Goal: Transaction & Acquisition: Book appointment/travel/reservation

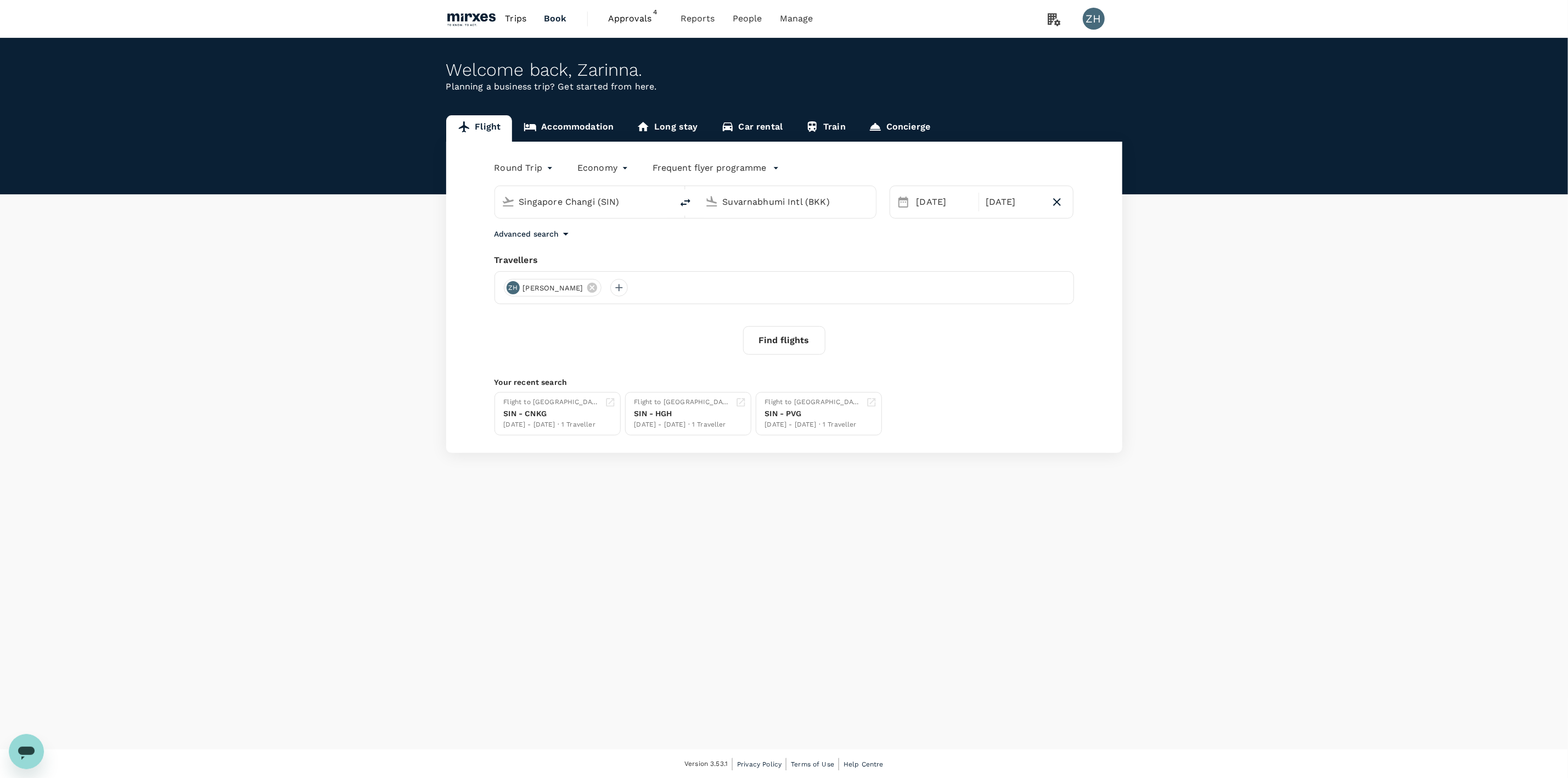
click at [657, 13] on span "4" at bounding box center [655, 12] width 11 height 11
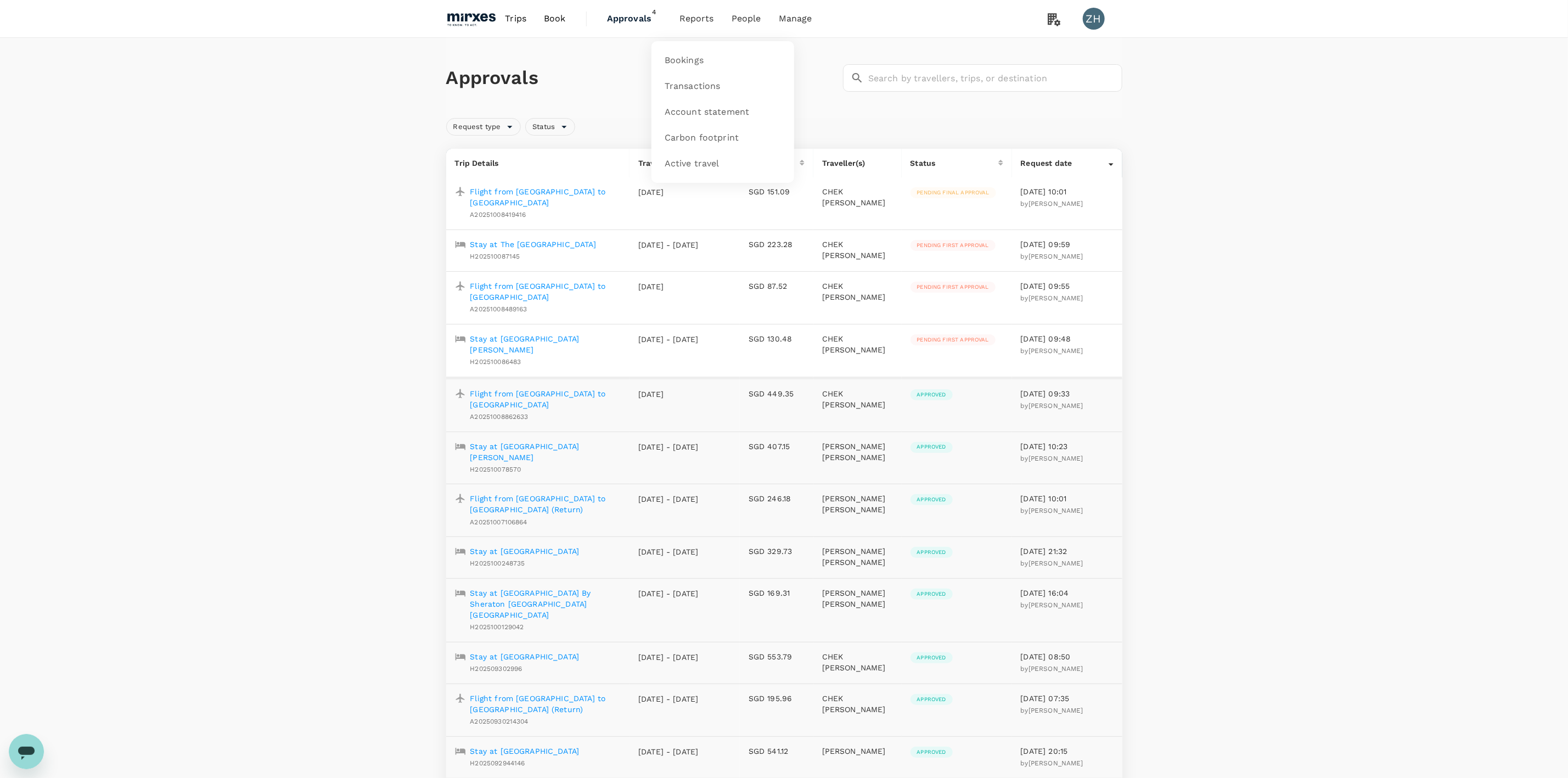
click at [694, 21] on span "Reports" at bounding box center [697, 18] width 34 height 13
click at [623, 25] on span "Approvals" at bounding box center [634, 18] width 55 height 13
click at [697, 18] on span "Reports" at bounding box center [697, 18] width 34 height 13
click at [1176, 278] on div "Approvals ​ ​ Request type Status Trip Details Travel date Price Traveller(s) S…" at bounding box center [784, 769] width 1568 height 1463
click at [788, 58] on span "Payment methods" at bounding box center [802, 61] width 79 height 13
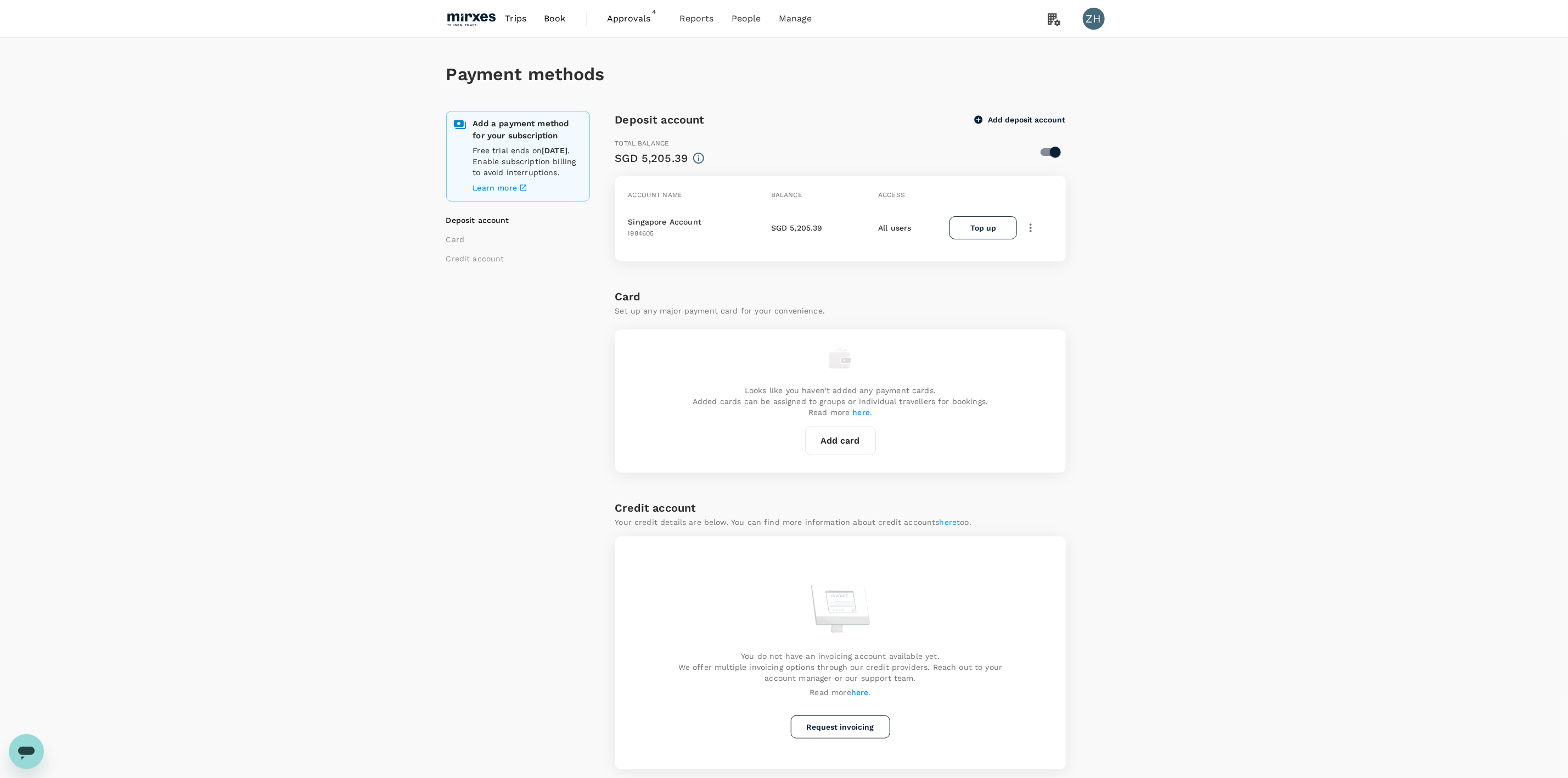
click at [646, 18] on span "Approvals" at bounding box center [634, 18] width 55 height 13
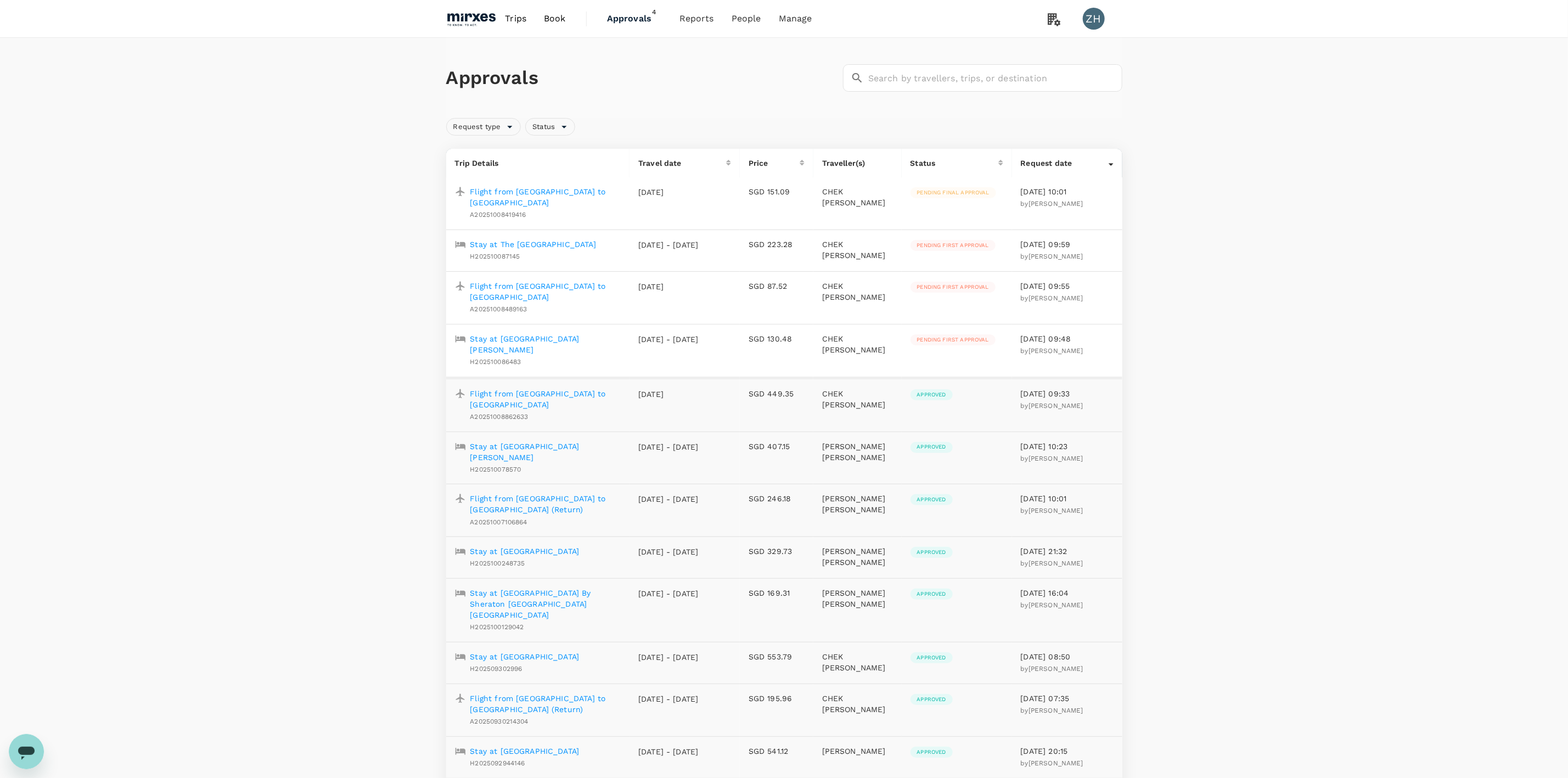
click at [570, 333] on p "Stay at [GEOGRAPHIC_DATA] [PERSON_NAME]" at bounding box center [546, 344] width 151 height 22
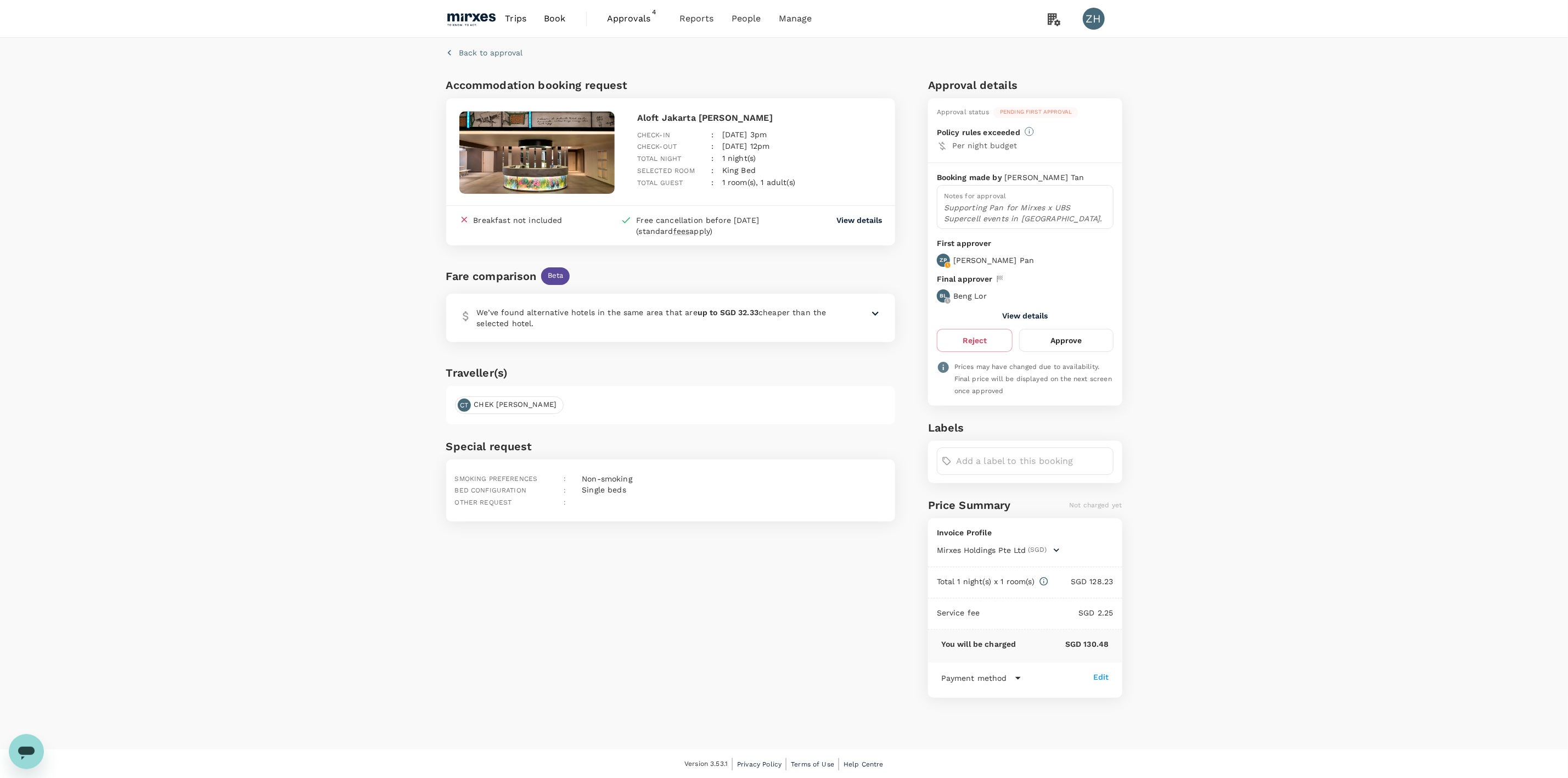
click at [1043, 315] on button "View details" at bounding box center [1025, 316] width 45 height 9
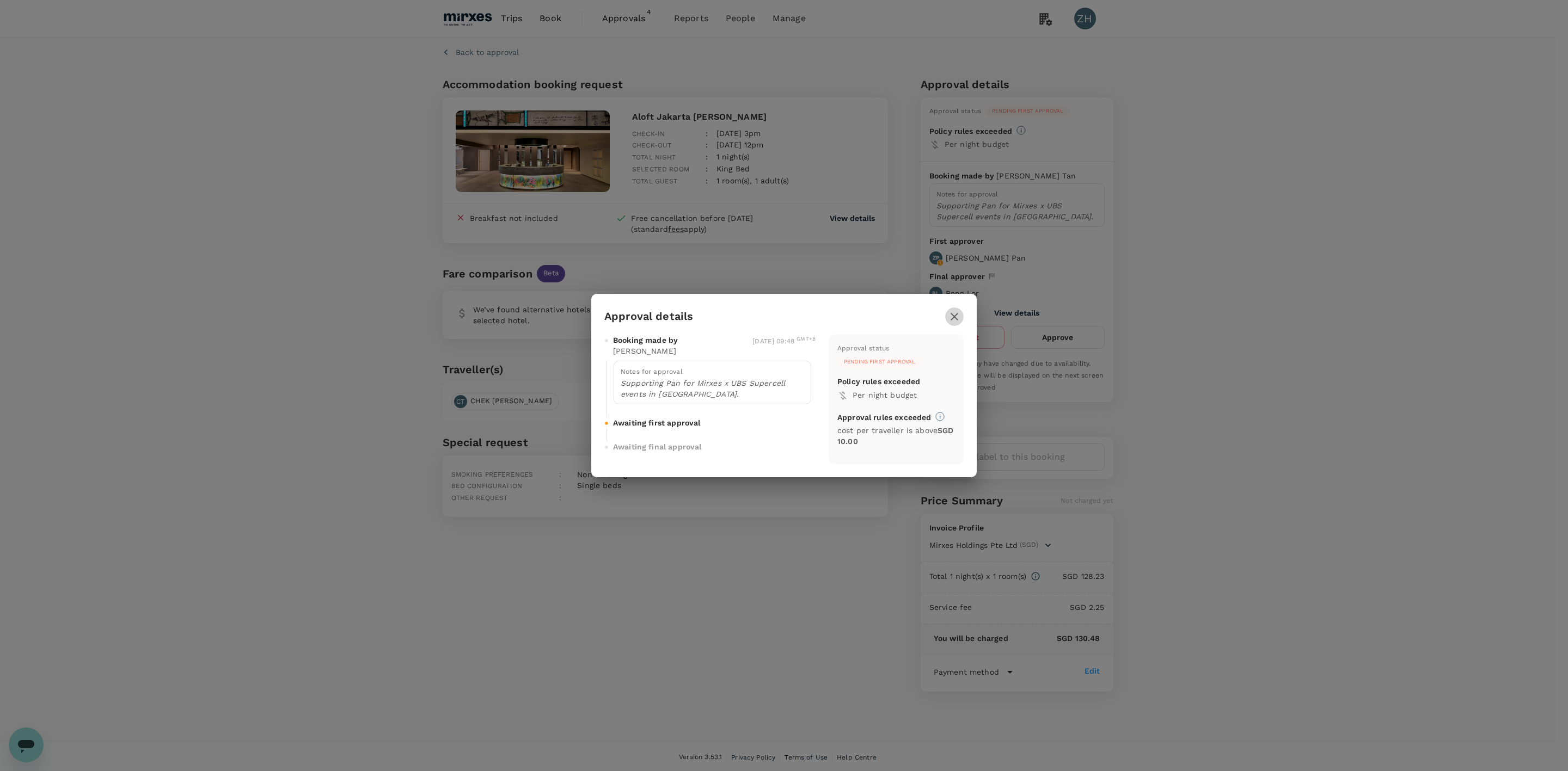
click at [956, 318] on icon "button" at bounding box center [954, 316] width 8 height 8
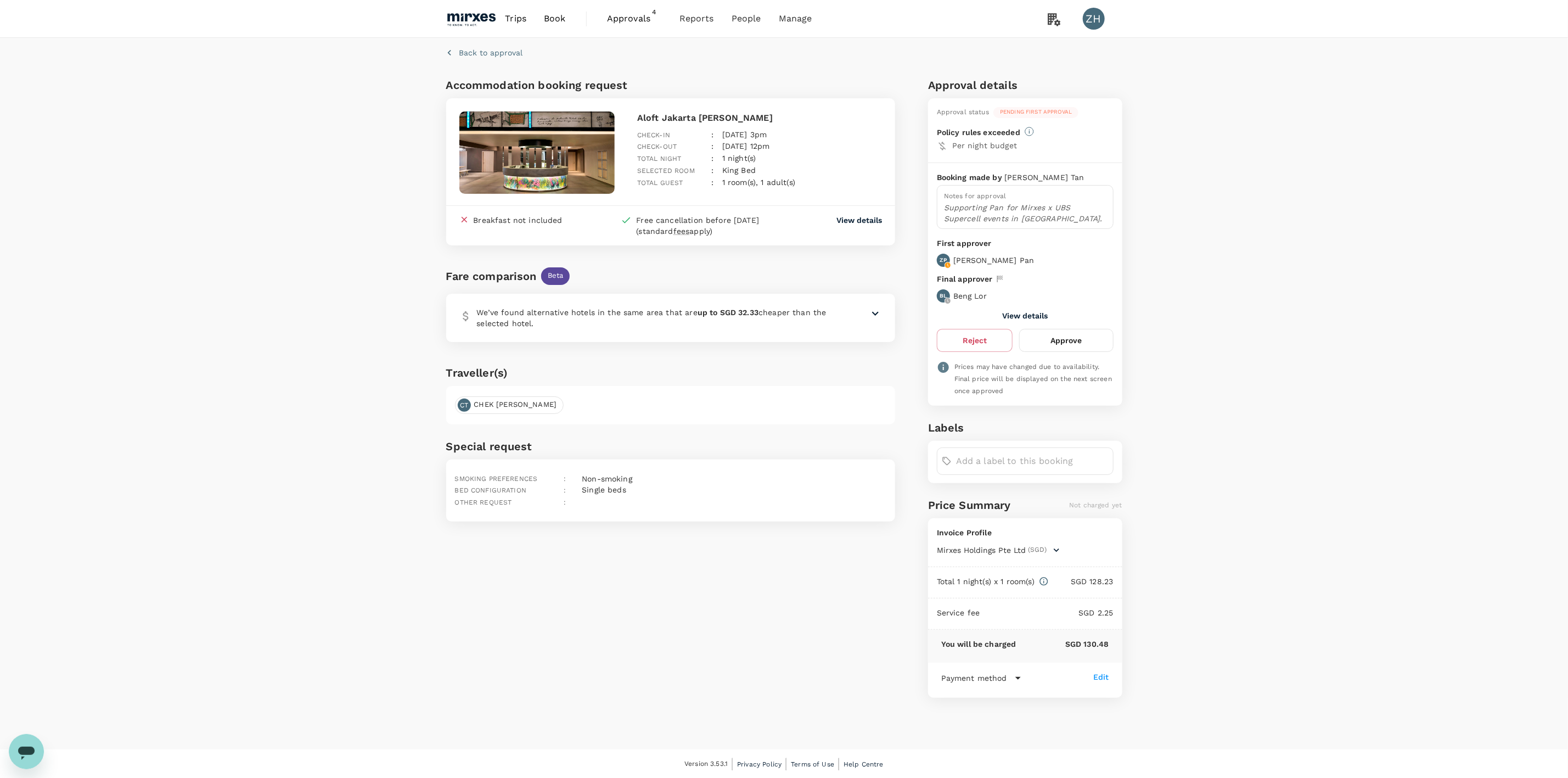
scroll to position [1, 0]
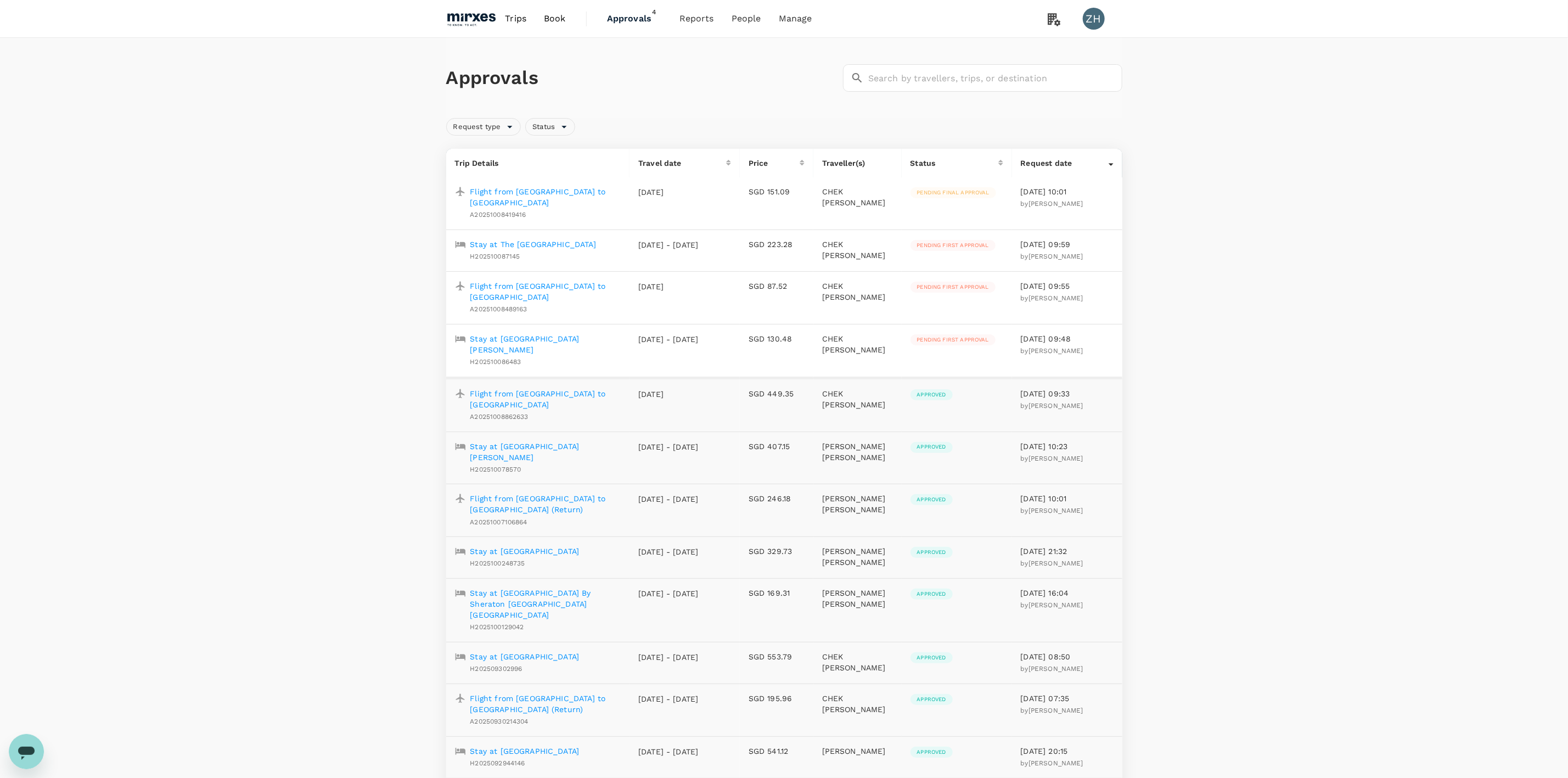
click at [570, 23] on link "Book" at bounding box center [555, 18] width 39 height 37
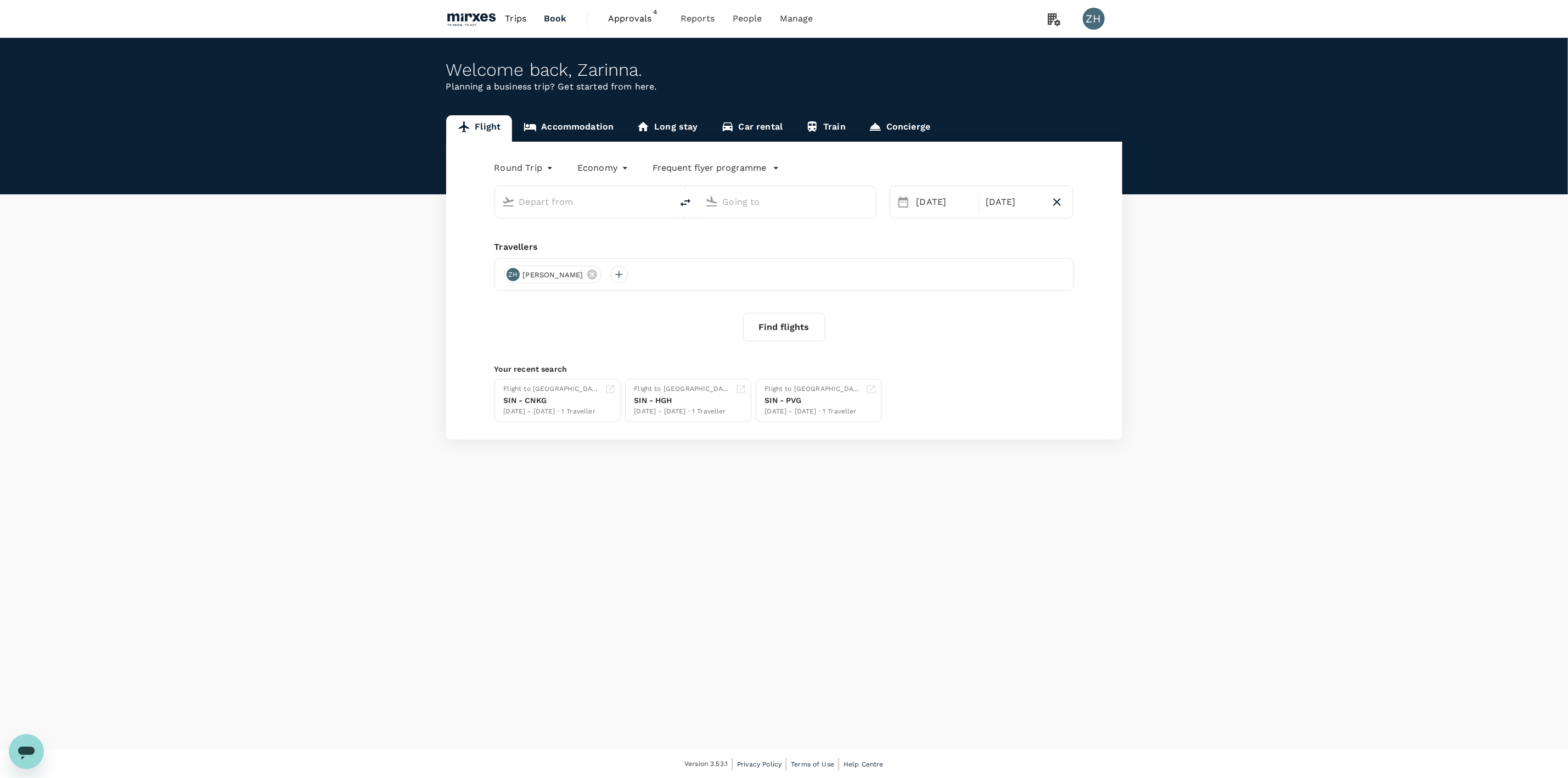
type input "Singapore Changi (SIN)"
type input "Suvarnabhumi Intl (BKK)"
type input "Singapore Changi (SIN)"
type input "Suvarnabhumi Intl (BKK)"
click at [630, 22] on span "Approvals" at bounding box center [635, 18] width 55 height 13
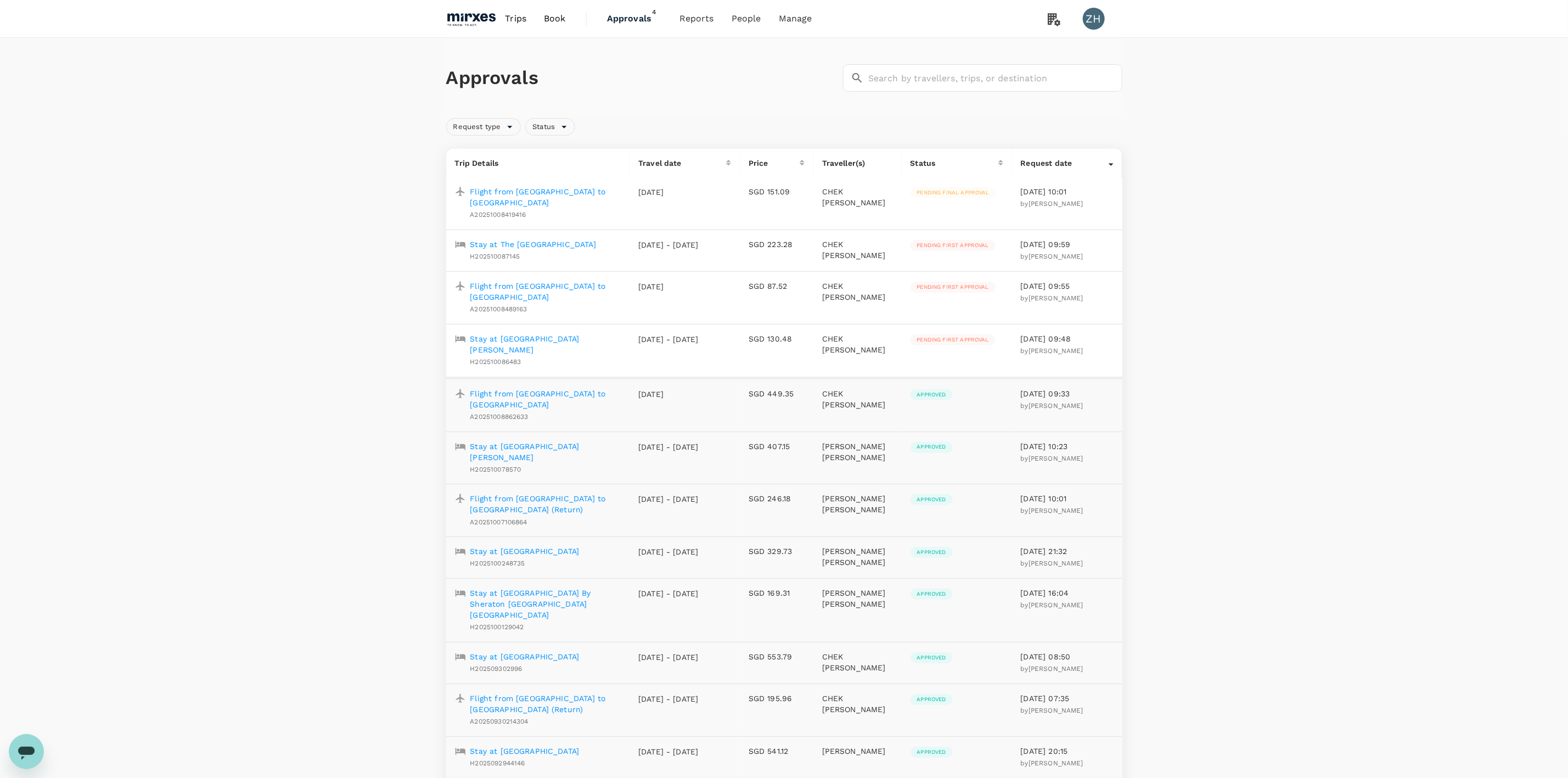
click at [480, 15] on img at bounding box center [471, 18] width 50 height 24
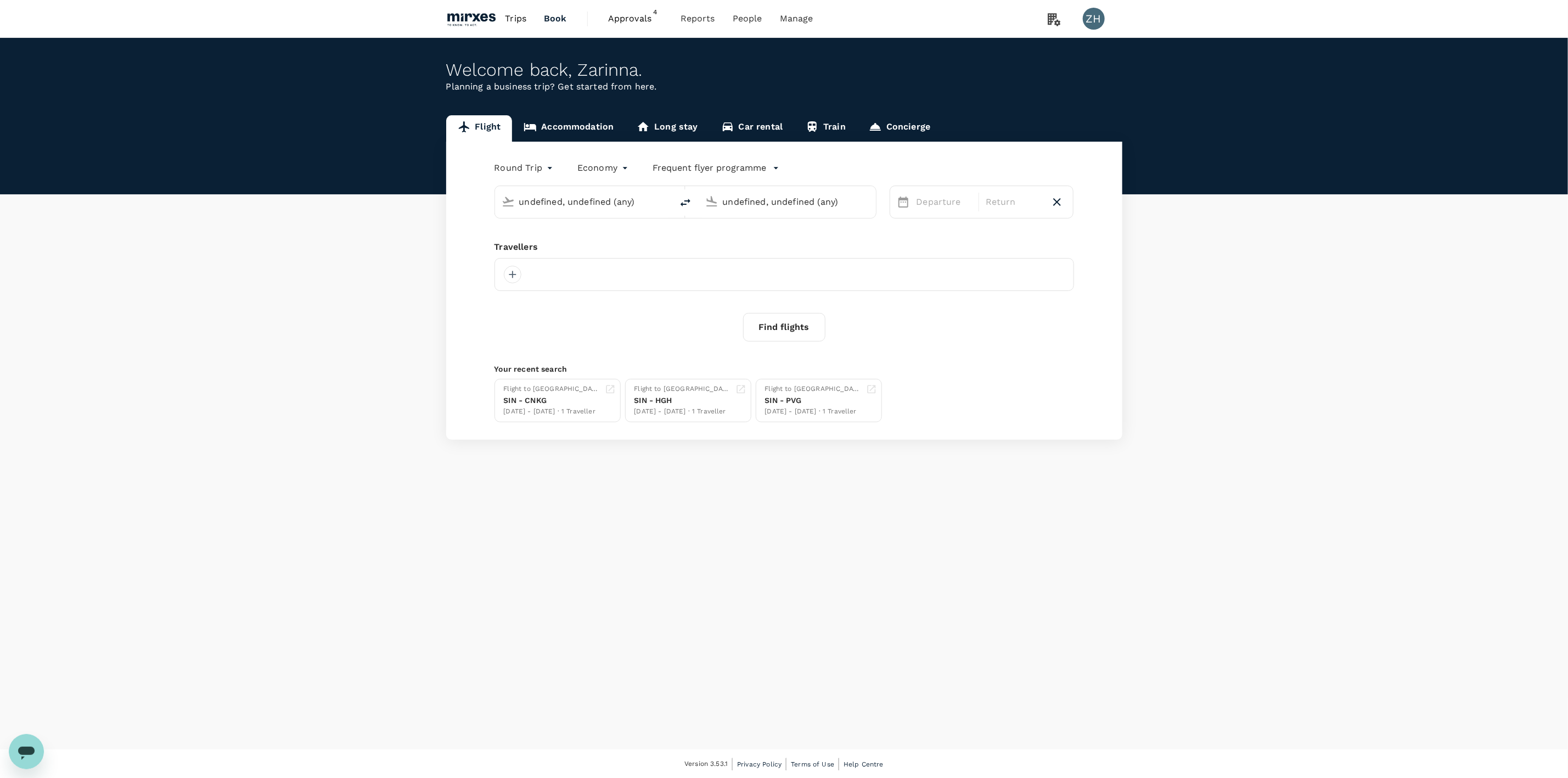
type input "Singapore Changi (SIN)"
type input "Suvarnabhumi Intl (BKK)"
type input "Singapore Changi (SIN)"
type input "Suvarnabhumi Intl (BKK)"
type input "Singapore Changi (SIN)"
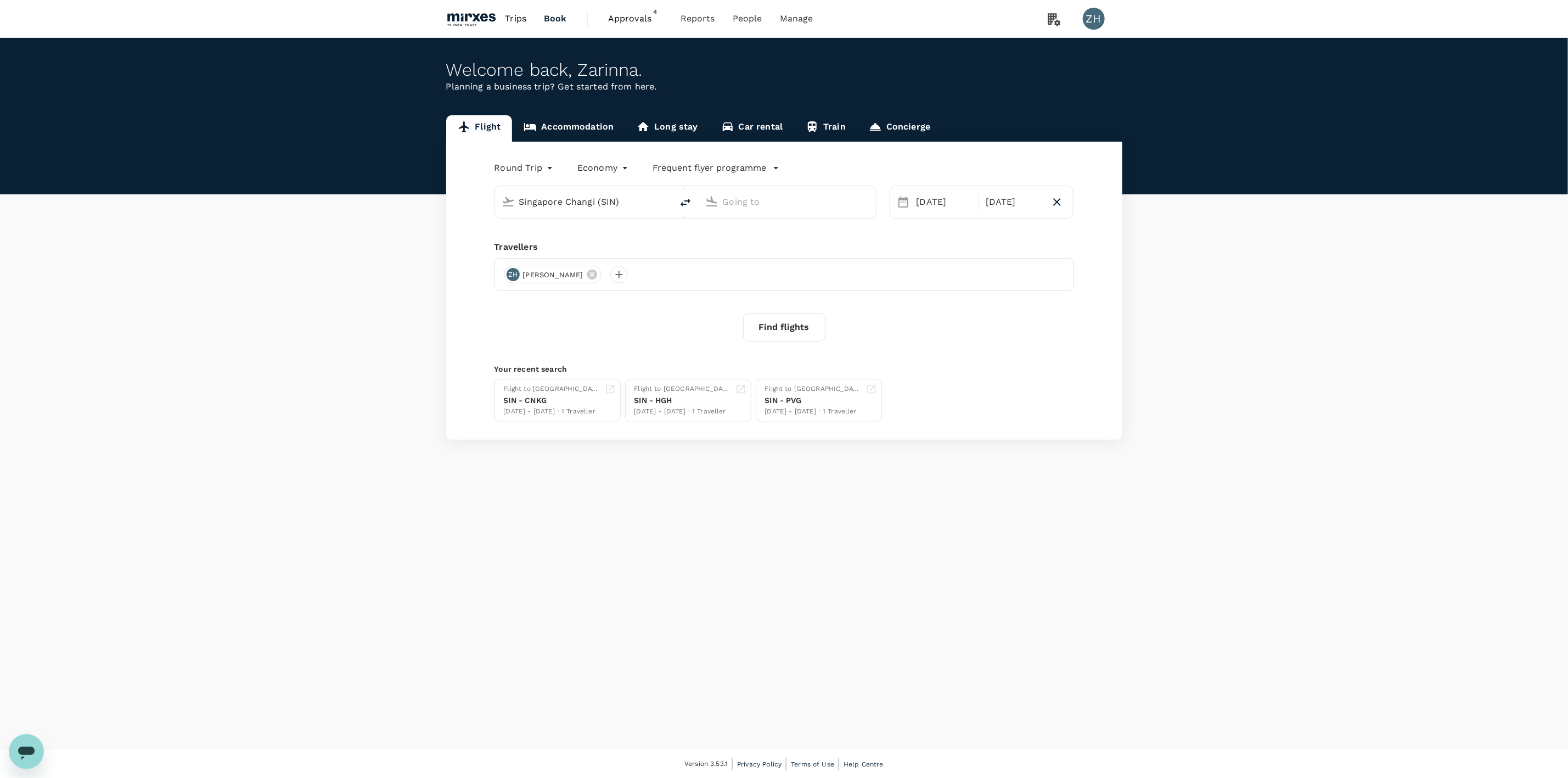
type input "Suvarnabhumi Intl (BKK)"
click at [598, 132] on link "Accommodation" at bounding box center [569, 128] width 113 height 26
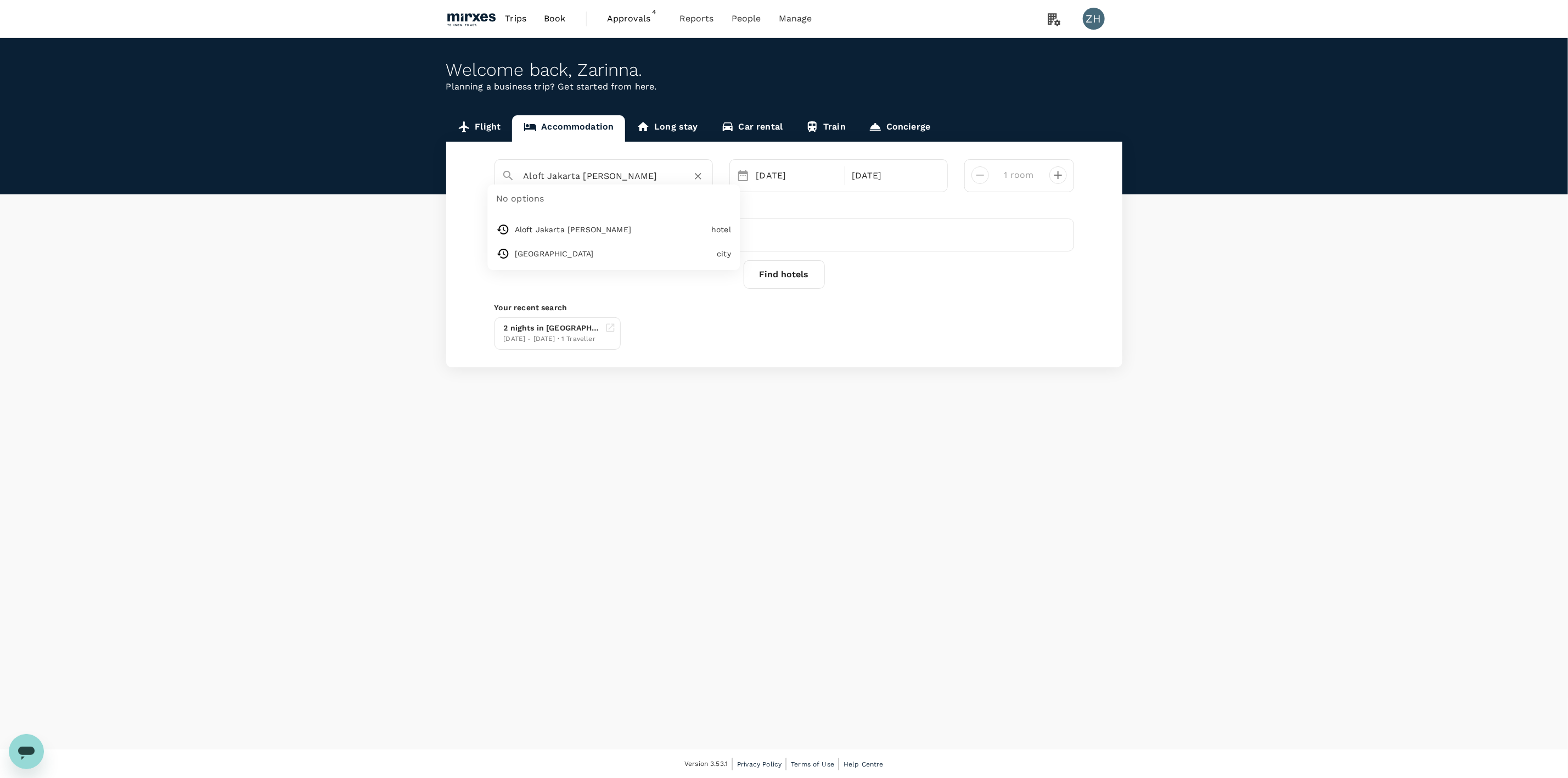
click at [667, 174] on input "Aloft Jakarta [PERSON_NAME]" at bounding box center [599, 176] width 152 height 17
click at [657, 217] on div "Fairmont Makati [GEOGRAPHIC_DATA]" at bounding box center [610, 211] width 193 height 12
type input "Fairmont Makati [GEOGRAPHIC_DATA]"
click at [806, 175] on div "[DATE]" at bounding box center [797, 176] width 91 height 22
click at [991, 307] on div "20" at bounding box center [989, 313] width 21 height 21
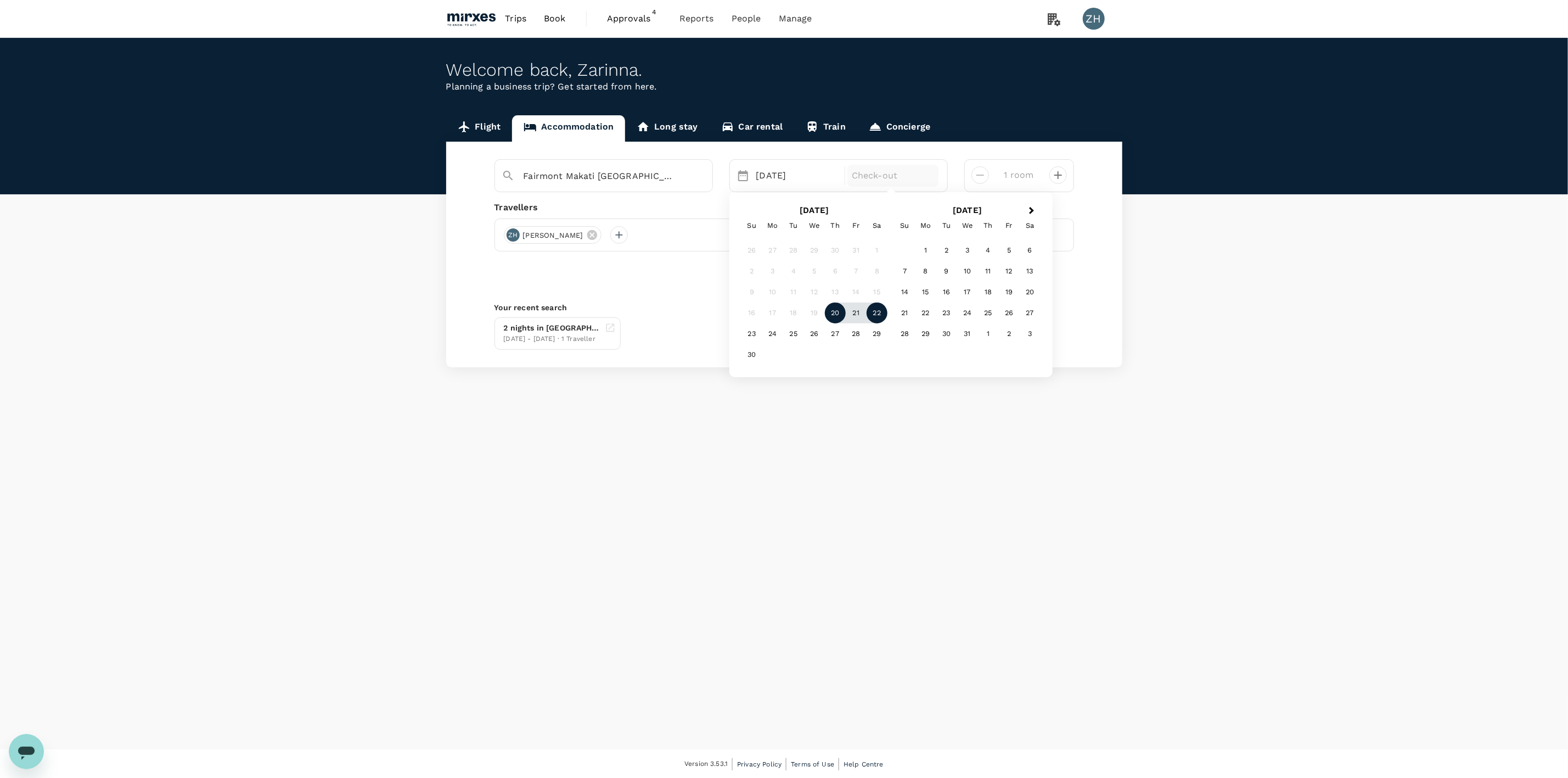
click at [875, 309] on div "22" at bounding box center [877, 313] width 21 height 21
click at [767, 269] on button "Find hotels" at bounding box center [784, 274] width 81 height 29
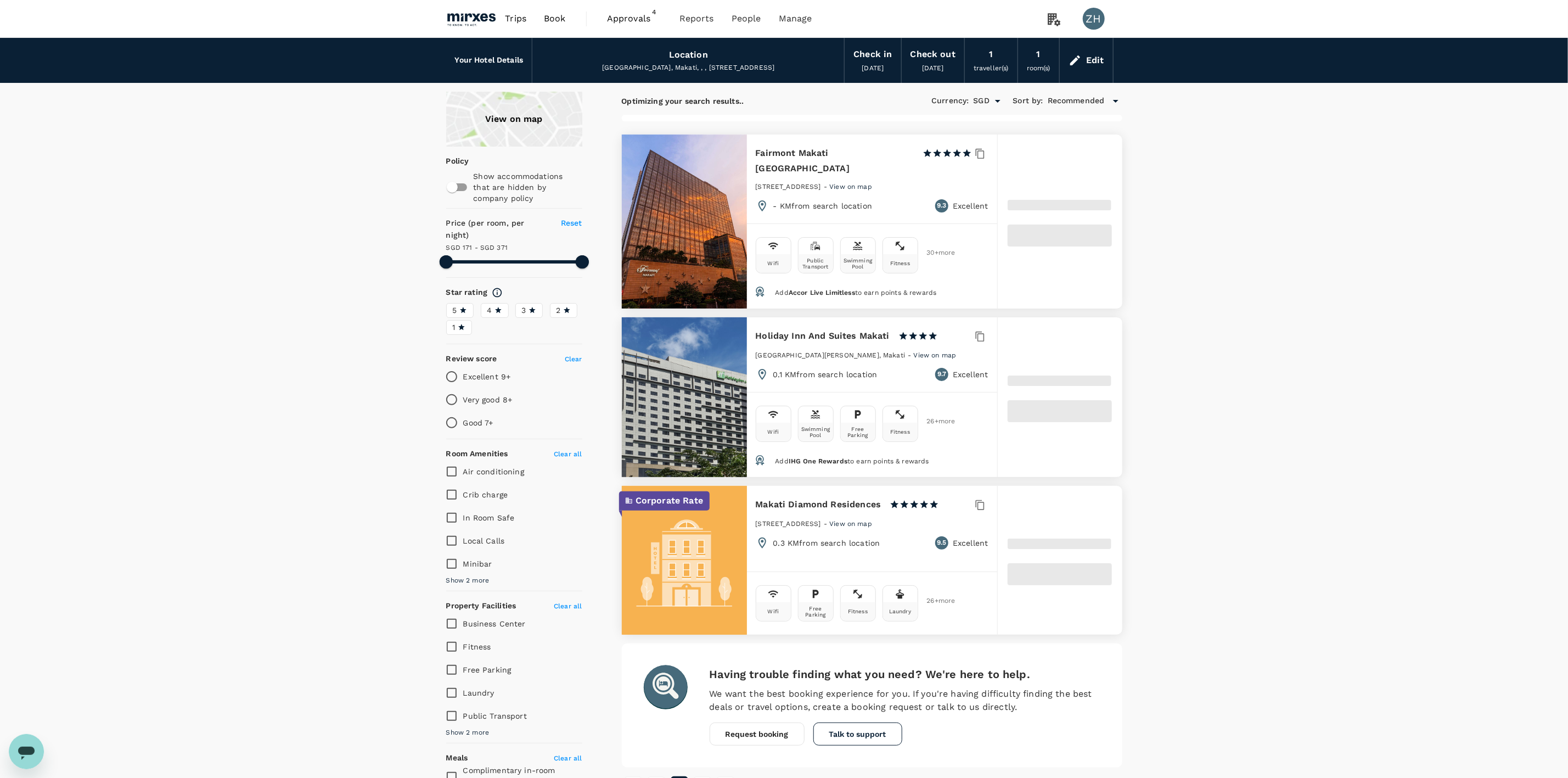
type input "369.53"
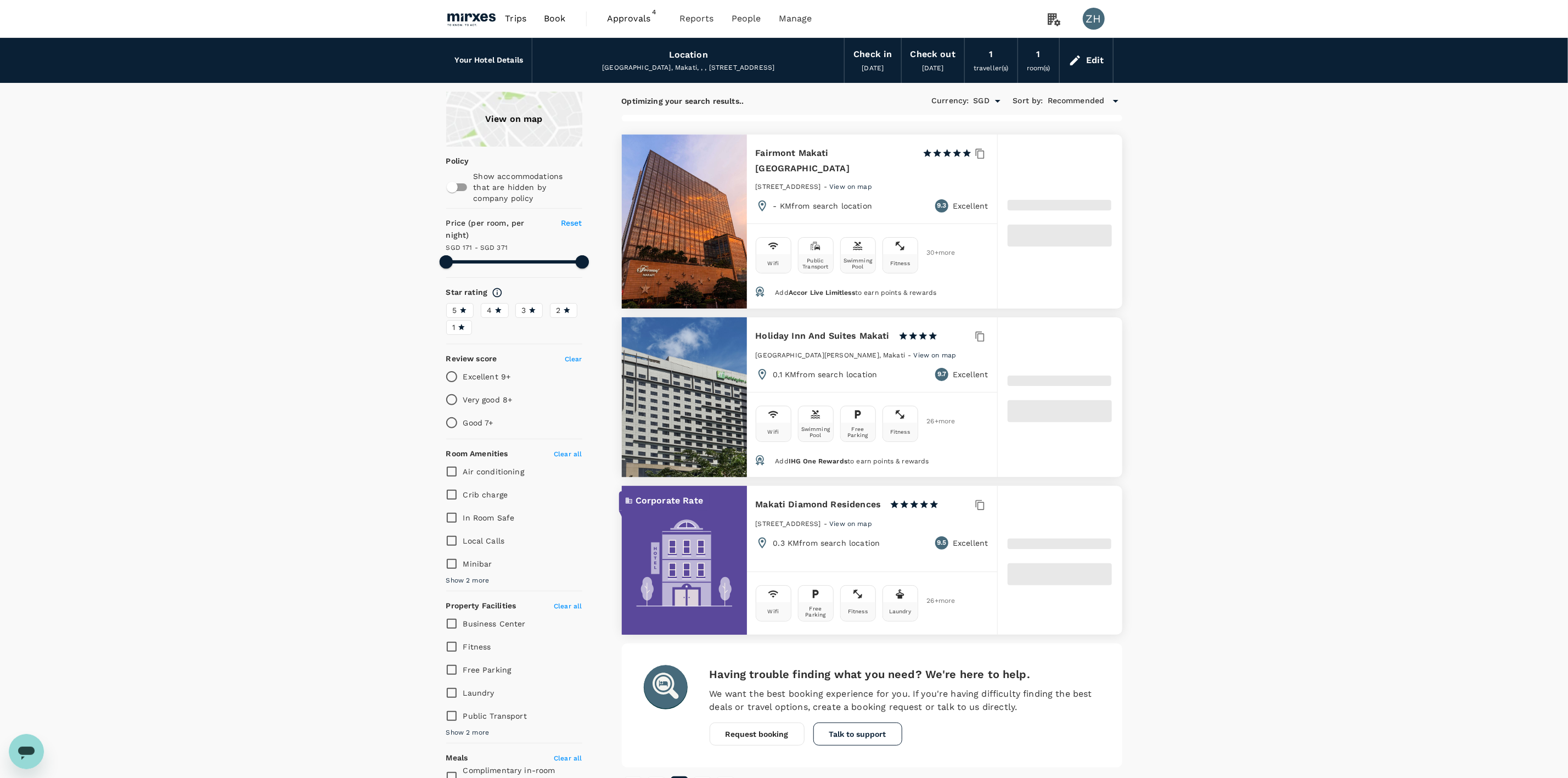
type input "170.4"
type input "370.4"
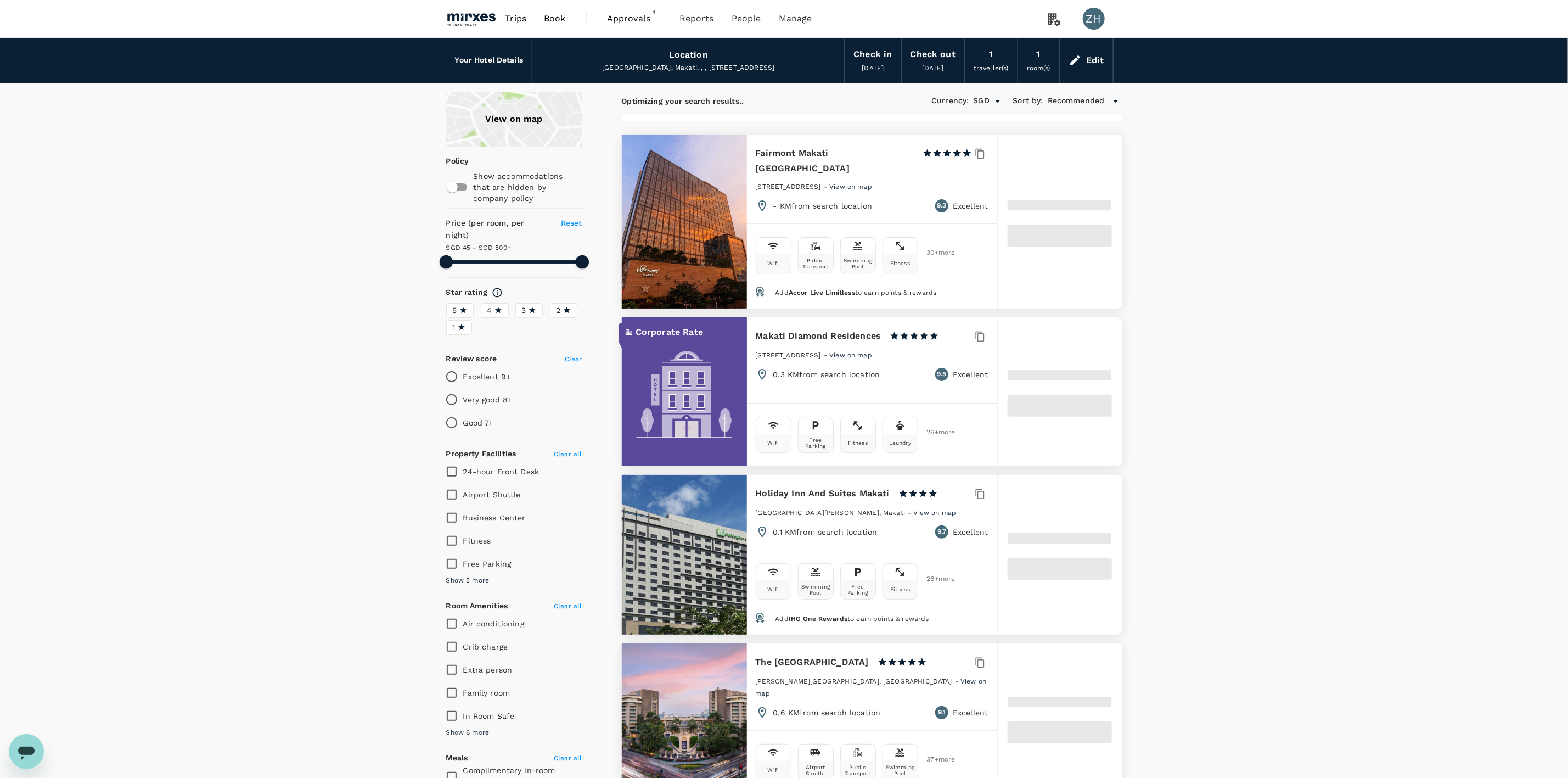
type input "45.4"
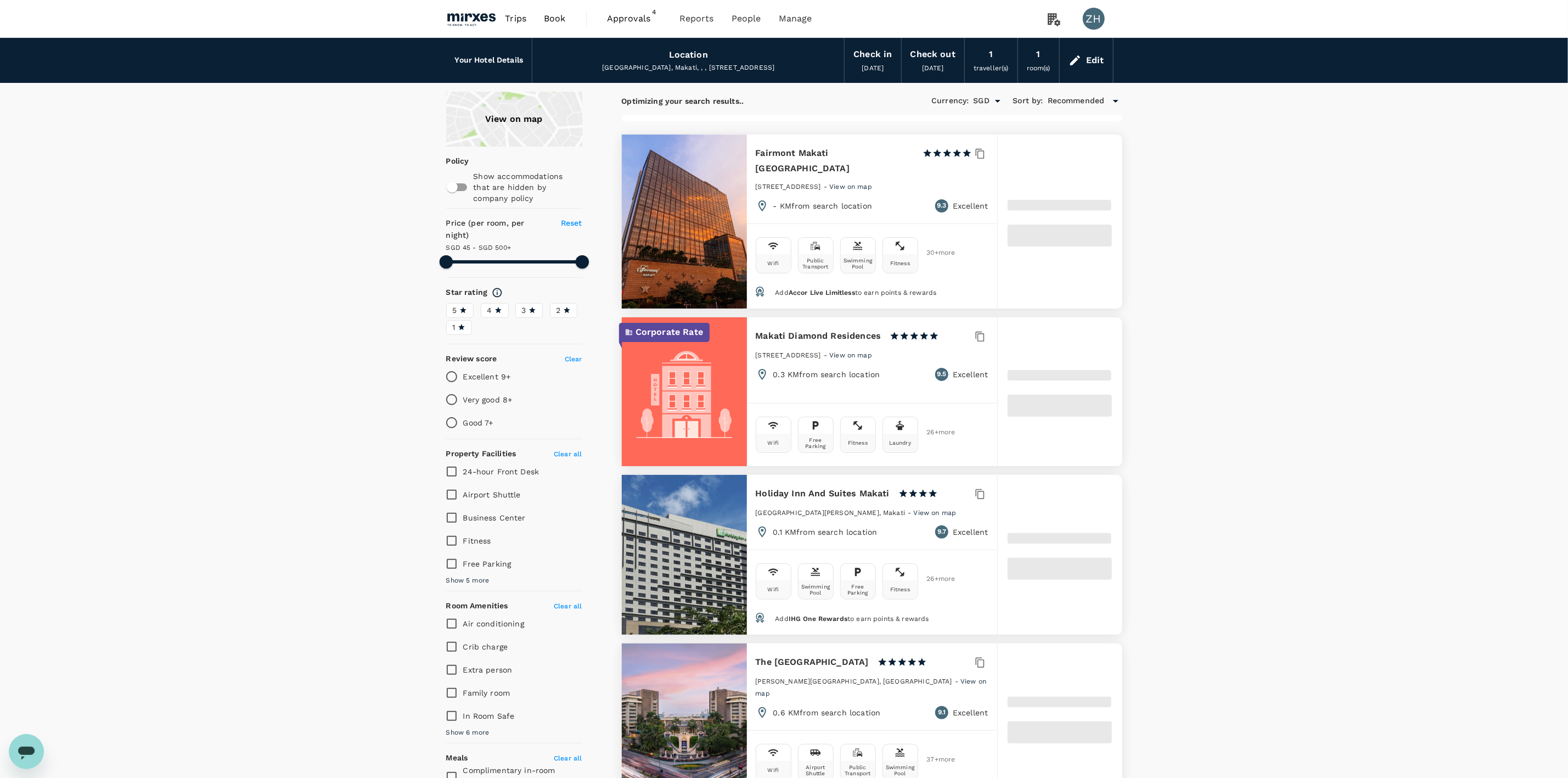
type input "499.36"
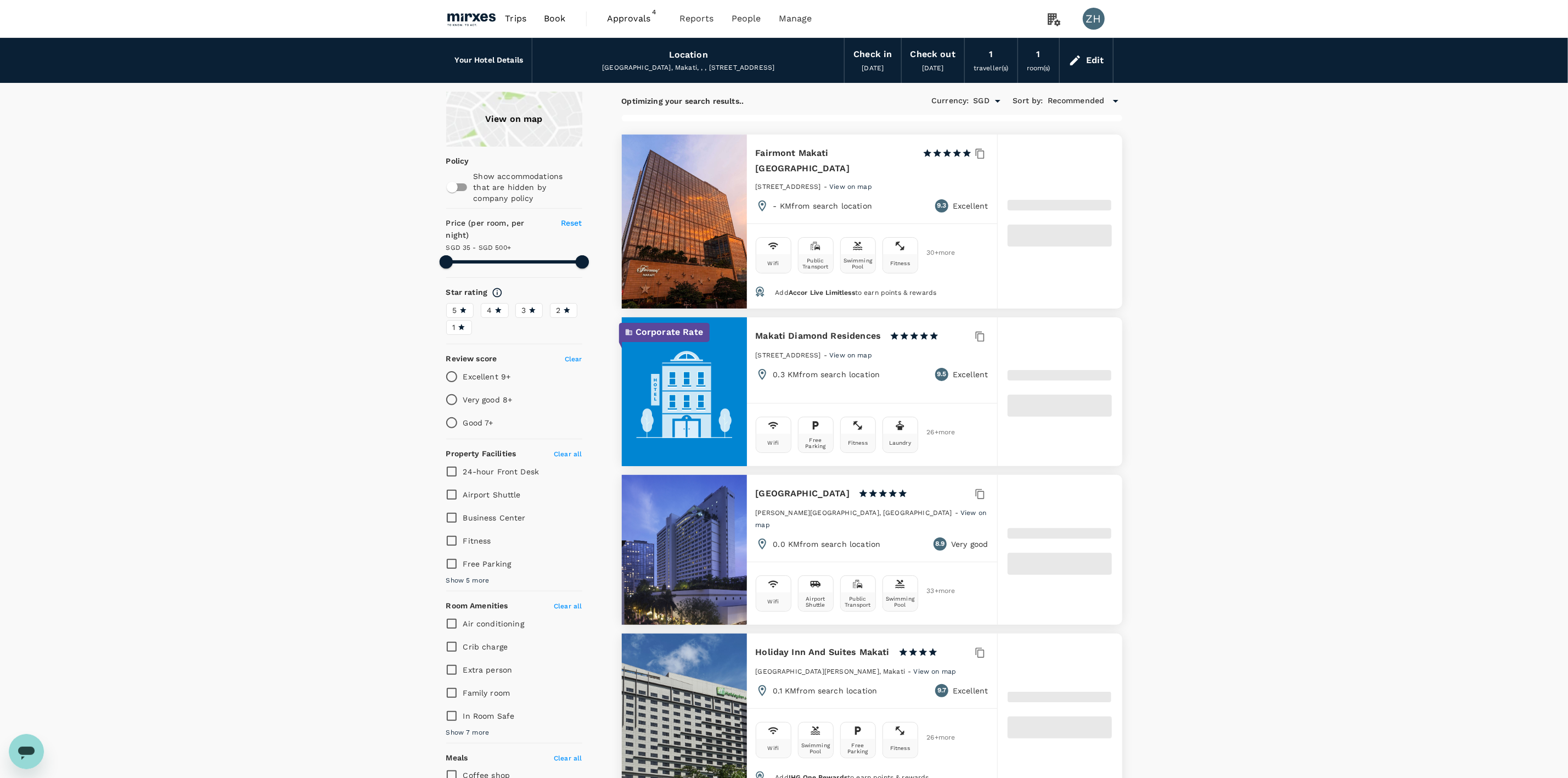
type input "35.36"
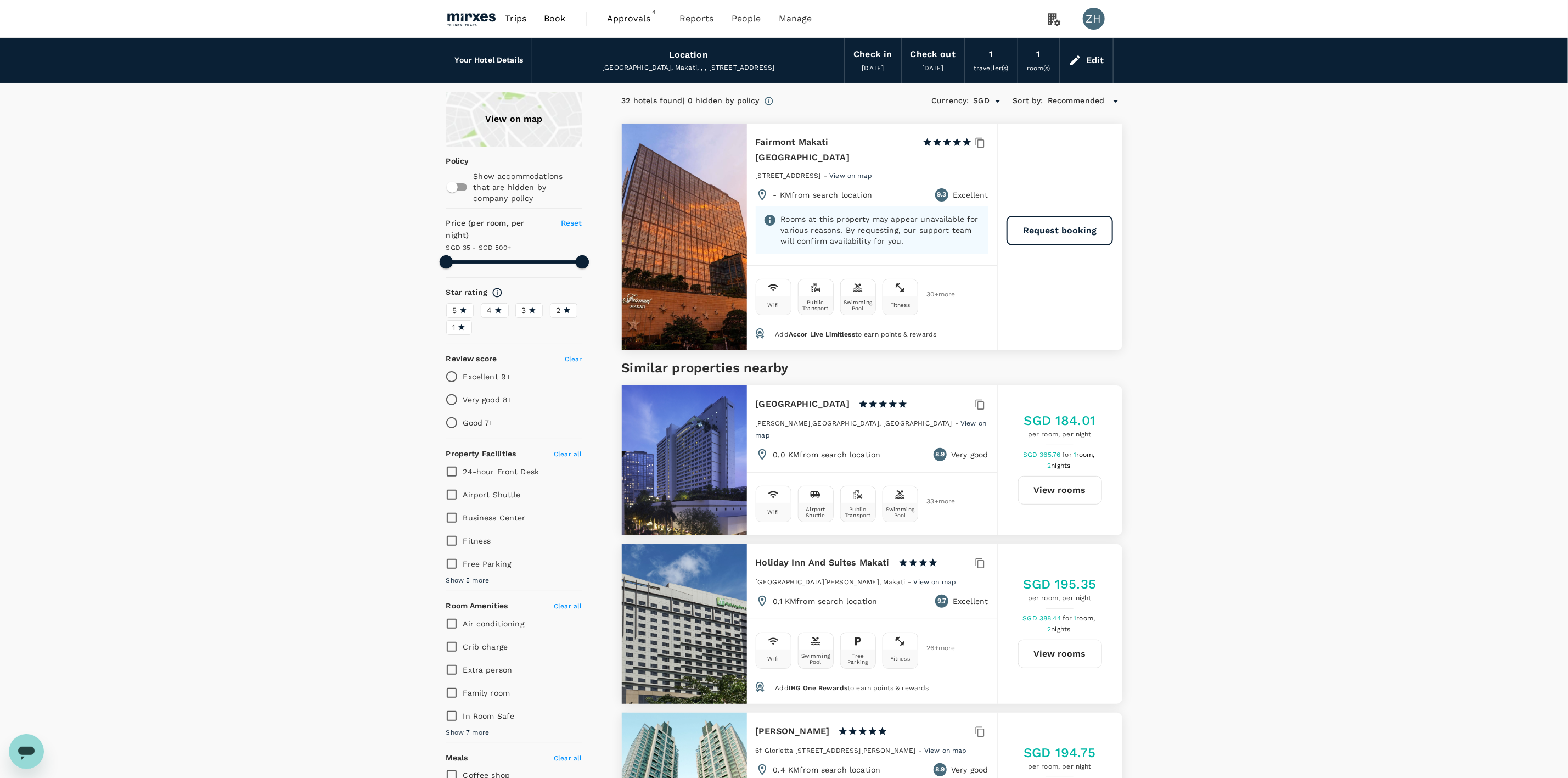
type input "499.36"
click at [708, 427] on div at bounding box center [684, 461] width 125 height 150
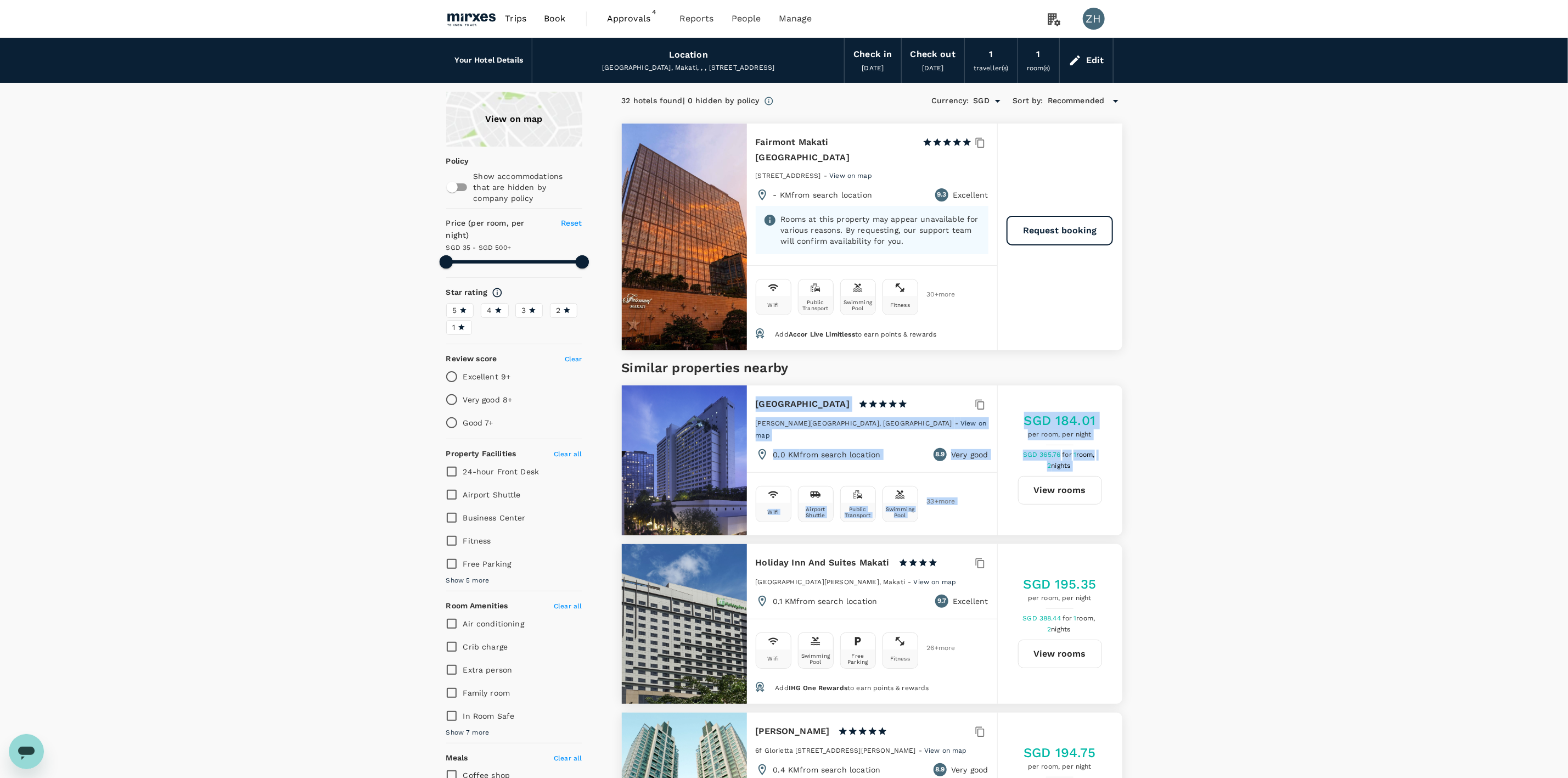
drag, startPoint x: 708, startPoint y: 427, endPoint x: 748, endPoint y: 596, distance: 173.7
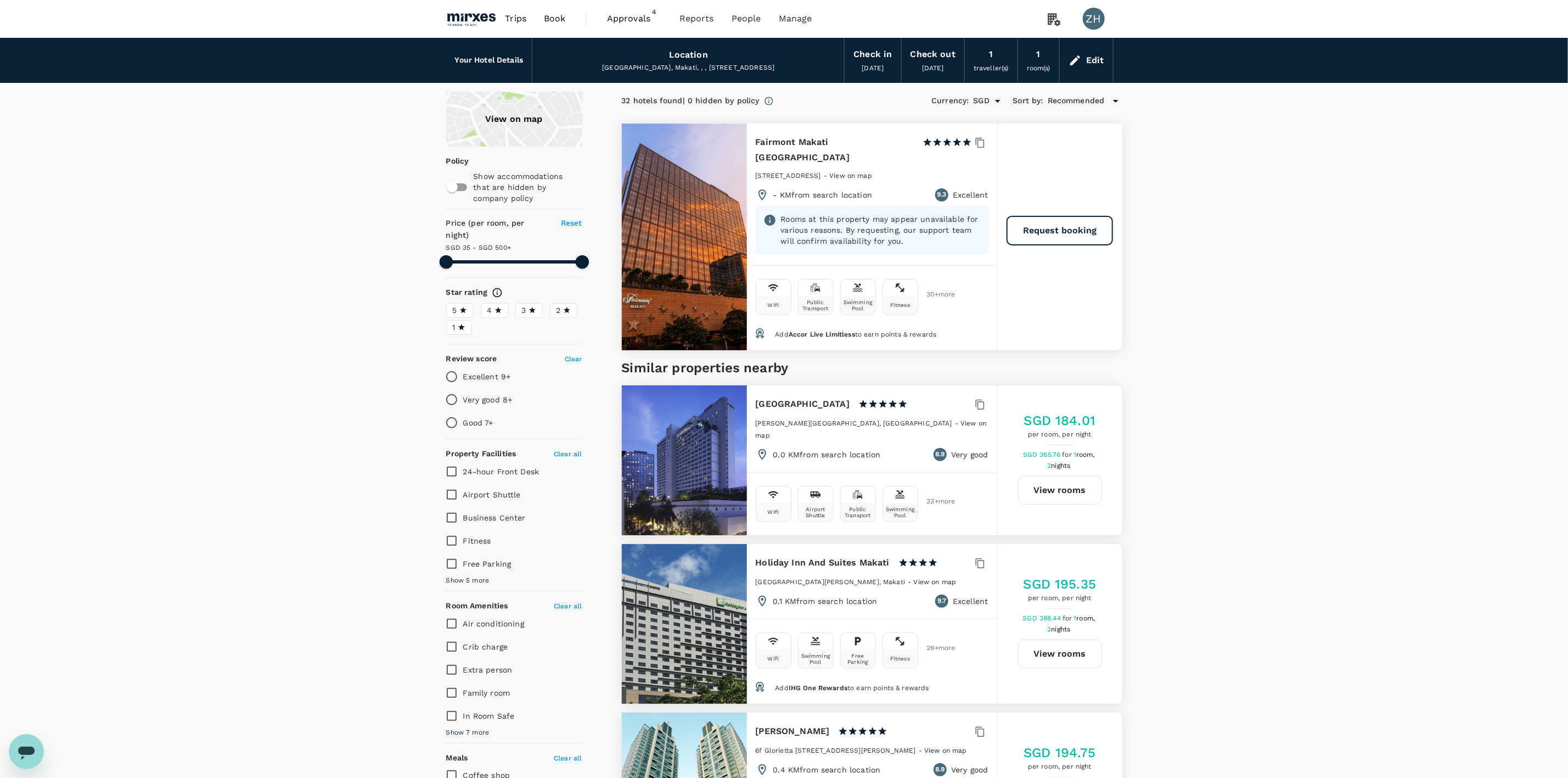
click at [1087, 63] on div "Edit" at bounding box center [1095, 60] width 18 height 15
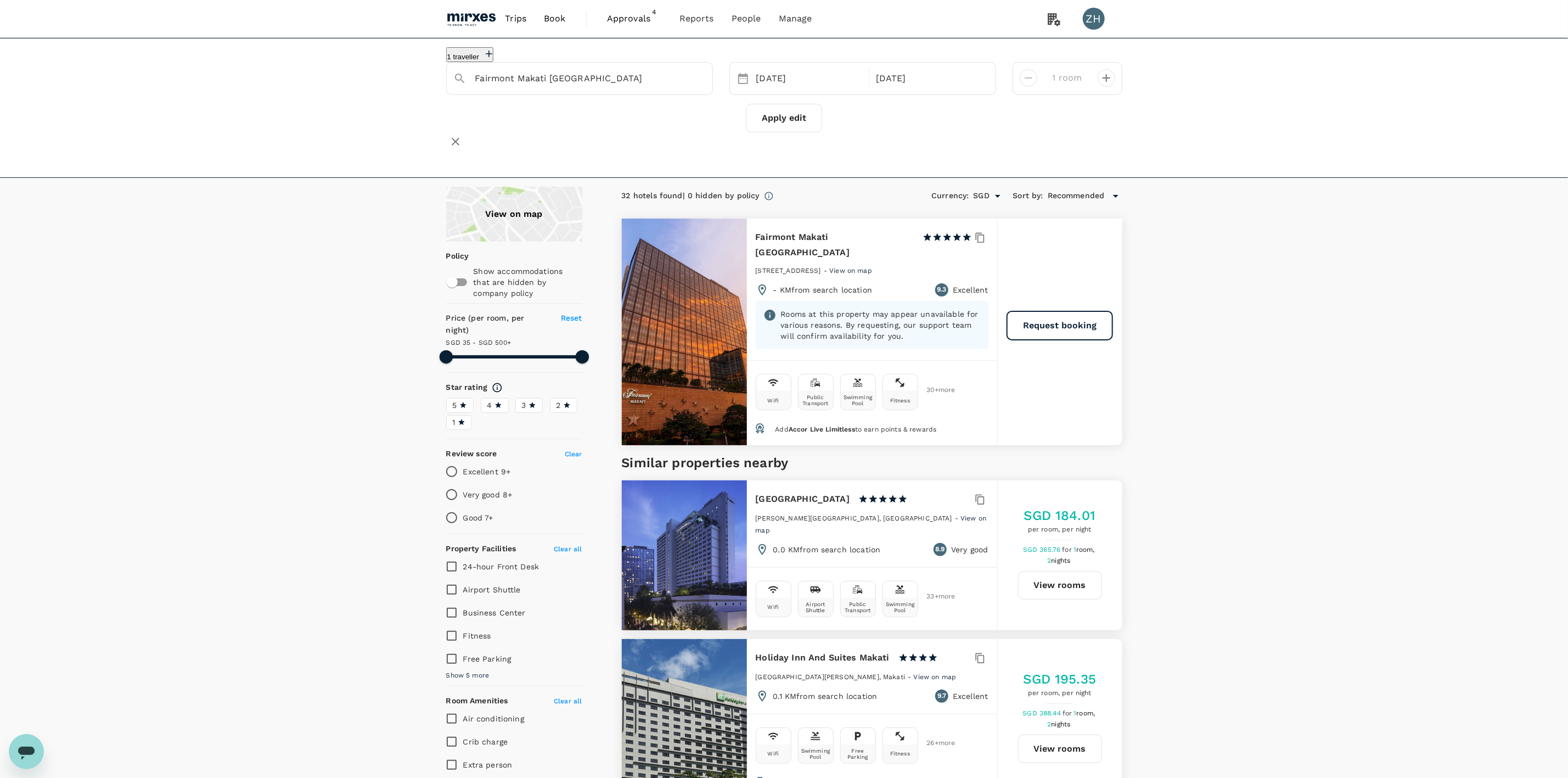
click at [781, 124] on button "Apply edit" at bounding box center [784, 118] width 76 height 29
click at [832, 90] on div "[DATE]" at bounding box center [809, 79] width 115 height 21
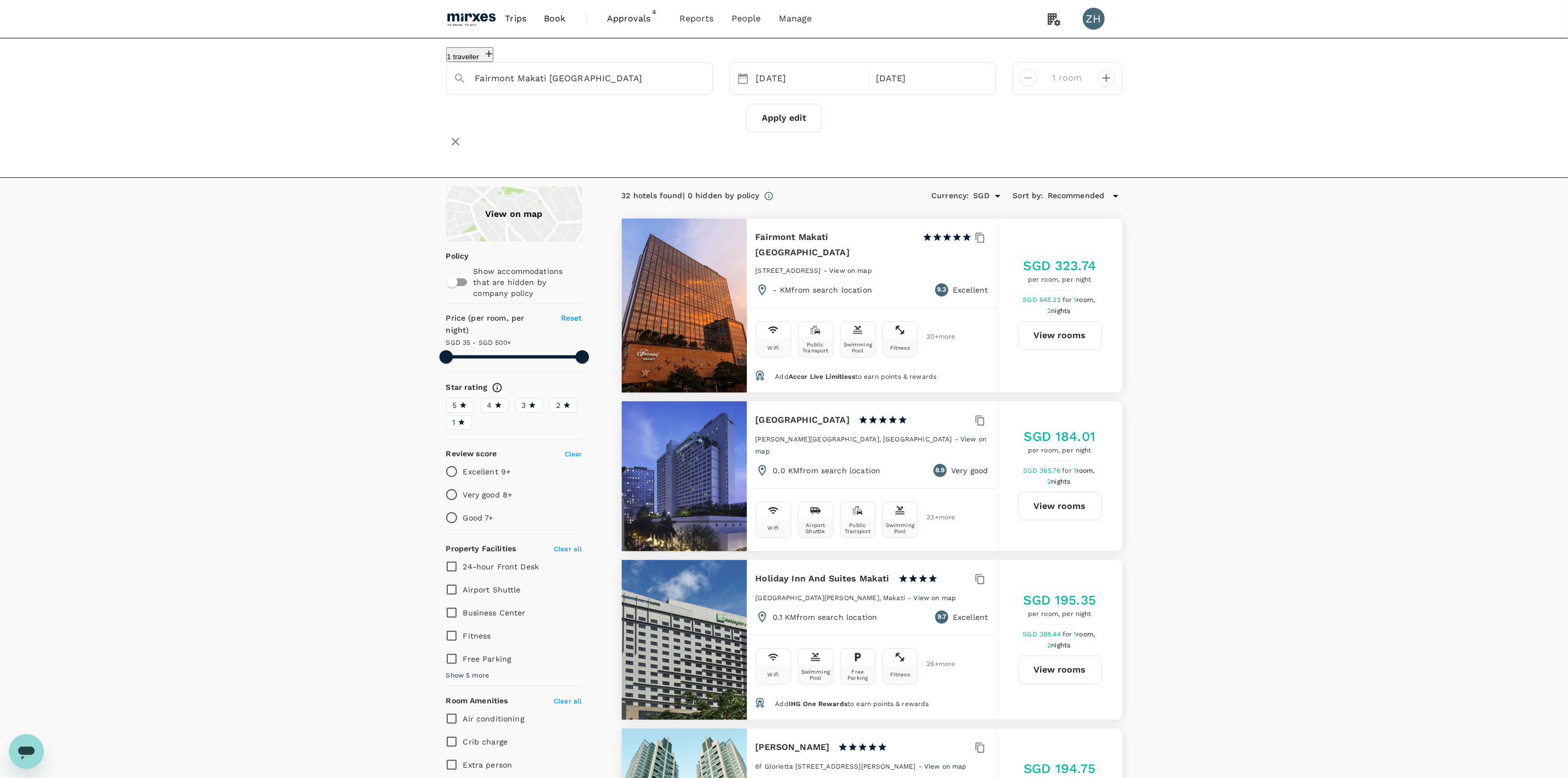
click at [481, 18] on img at bounding box center [471, 18] width 50 height 24
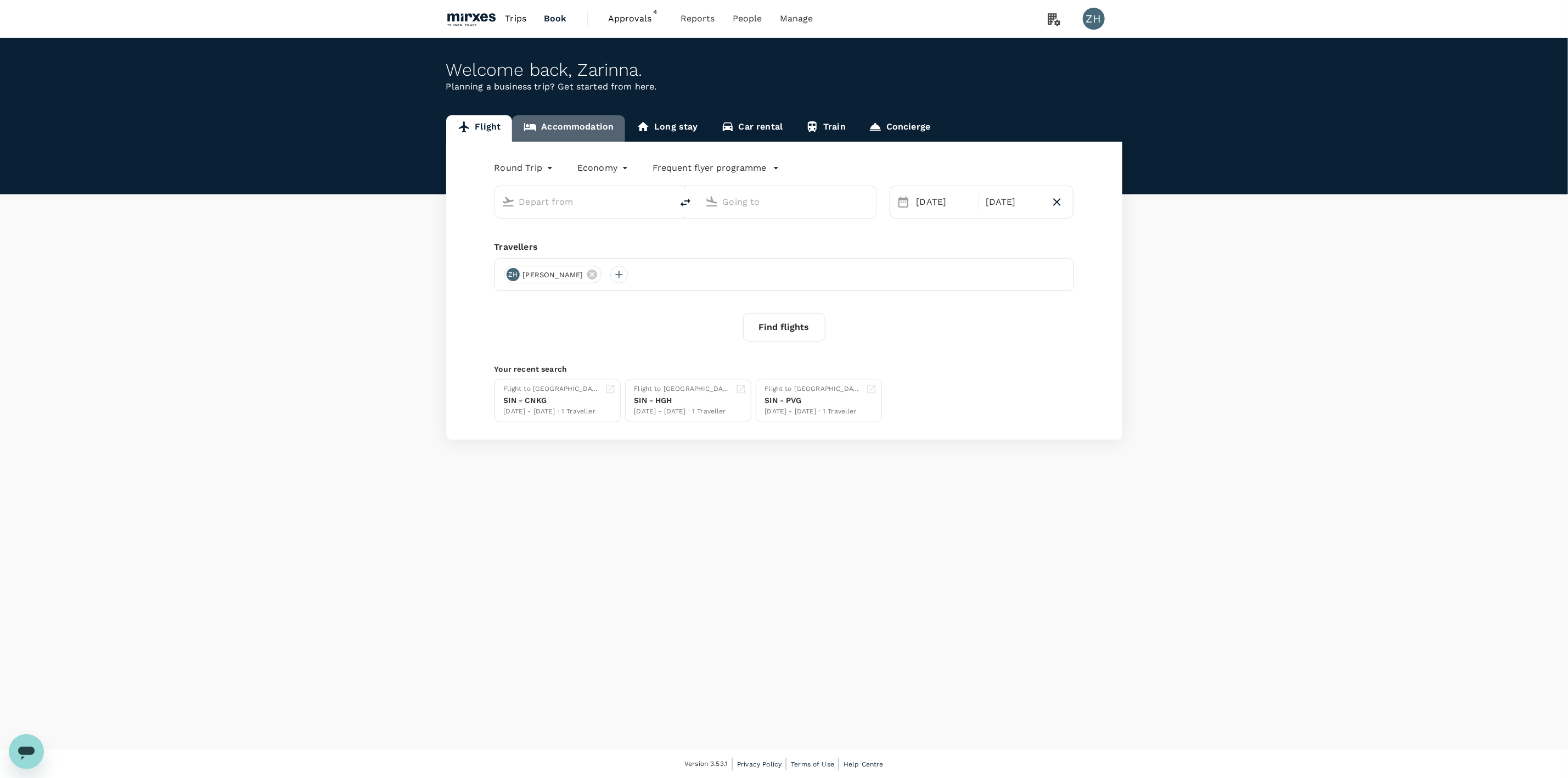
click at [578, 128] on link "Accommodation" at bounding box center [569, 128] width 113 height 26
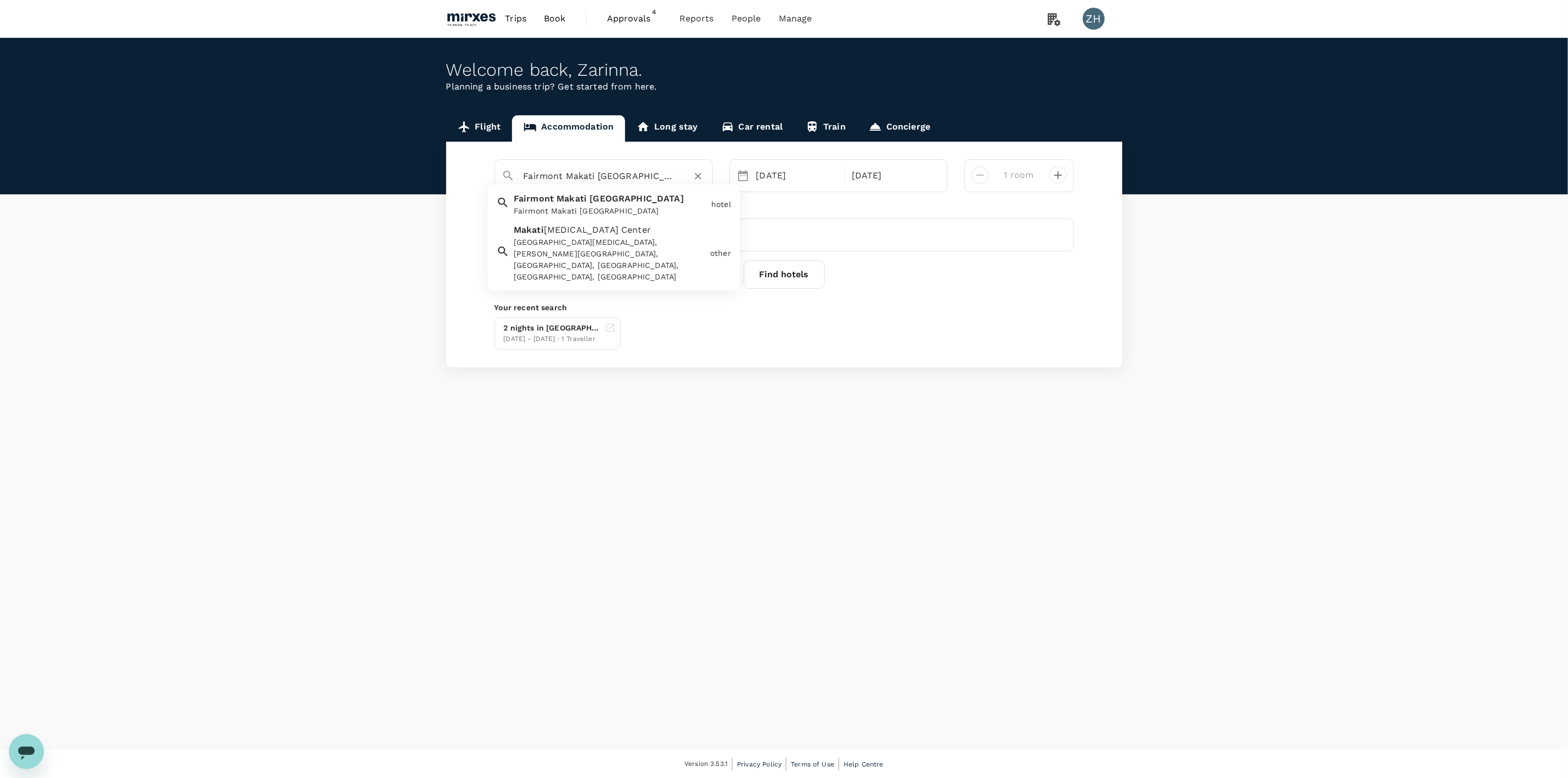
click at [631, 180] on input "Fairmont Makati [GEOGRAPHIC_DATA]" at bounding box center [599, 176] width 152 height 17
click at [695, 177] on icon "Clear" at bounding box center [698, 176] width 11 height 11
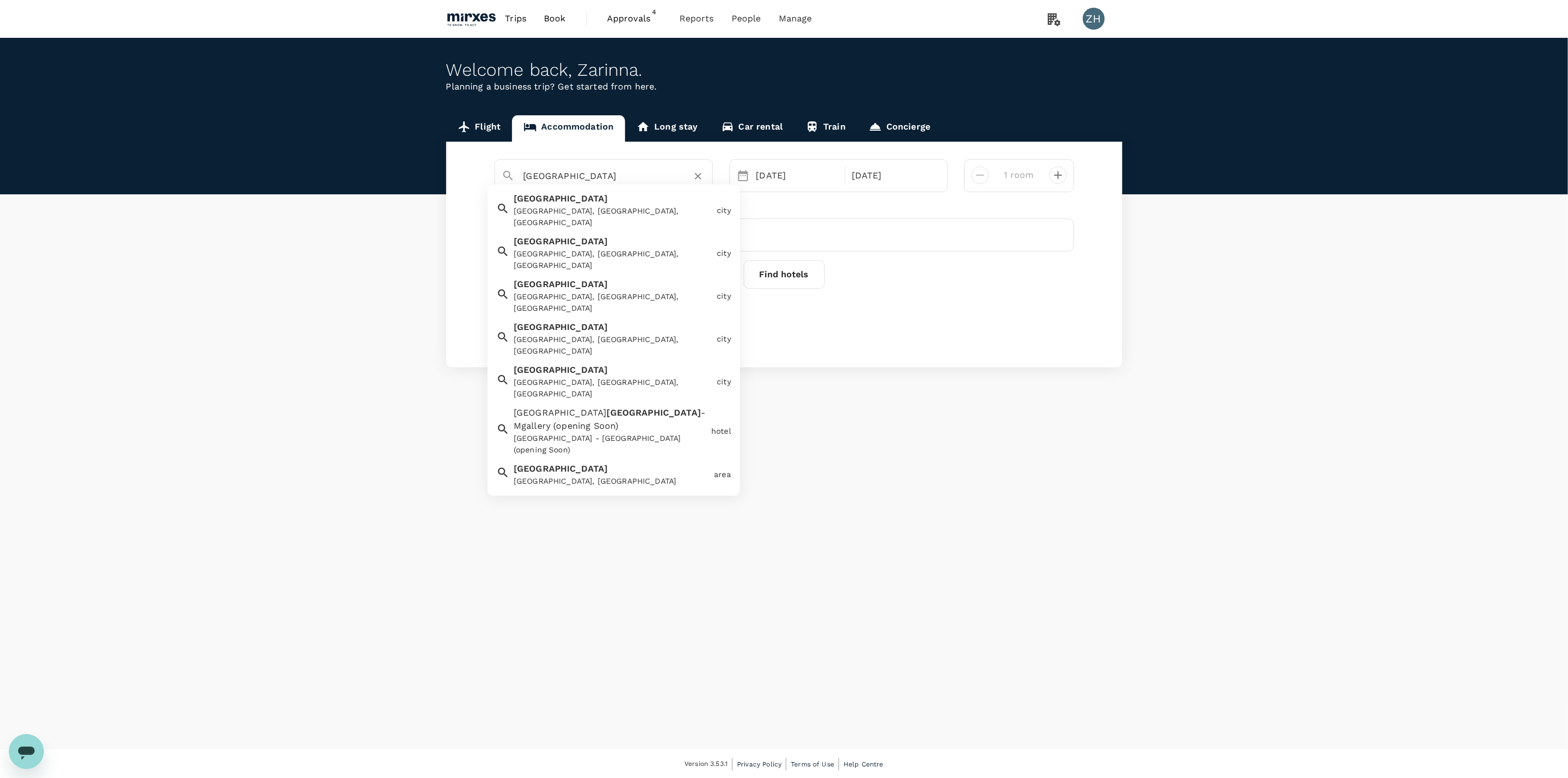
type input "[GEOGRAPHIC_DATA]"
click at [892, 301] on div "[GEOGRAPHIC_DATA] [GEOGRAPHIC_DATA], [GEOGRAPHIC_DATA], [GEOGRAPHIC_DATA] city …" at bounding box center [784, 255] width 676 height 226
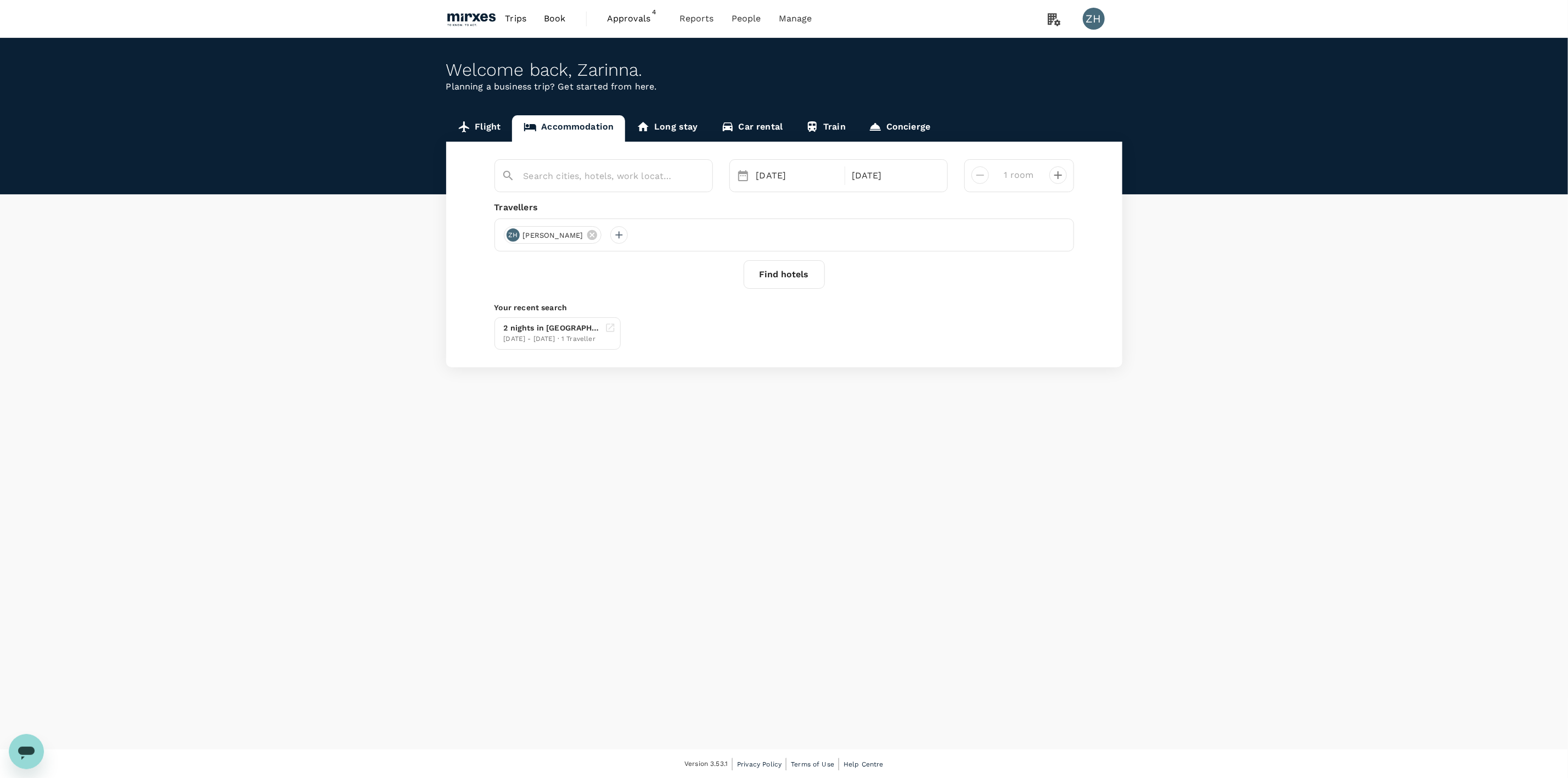
click at [782, 266] on button "Find hotels" at bounding box center [784, 274] width 81 height 29
click at [766, 278] on button "Find hotels" at bounding box center [784, 274] width 81 height 29
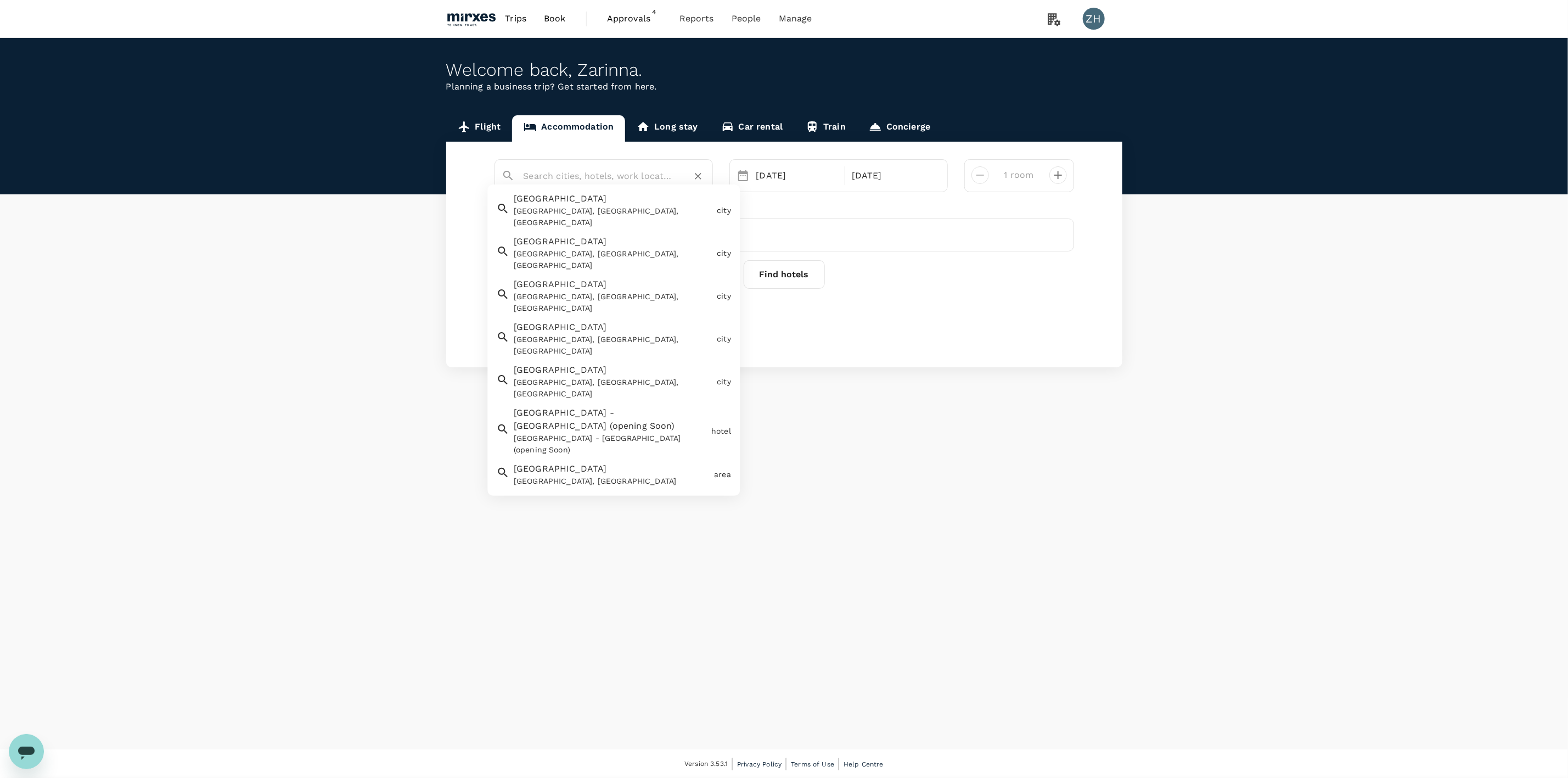
click at [657, 175] on input "text" at bounding box center [599, 176] width 152 height 17
click at [660, 209] on div "[GEOGRAPHIC_DATA], [GEOGRAPHIC_DATA], [GEOGRAPHIC_DATA]" at bounding box center [613, 217] width 199 height 23
type input "[GEOGRAPHIC_DATA]"
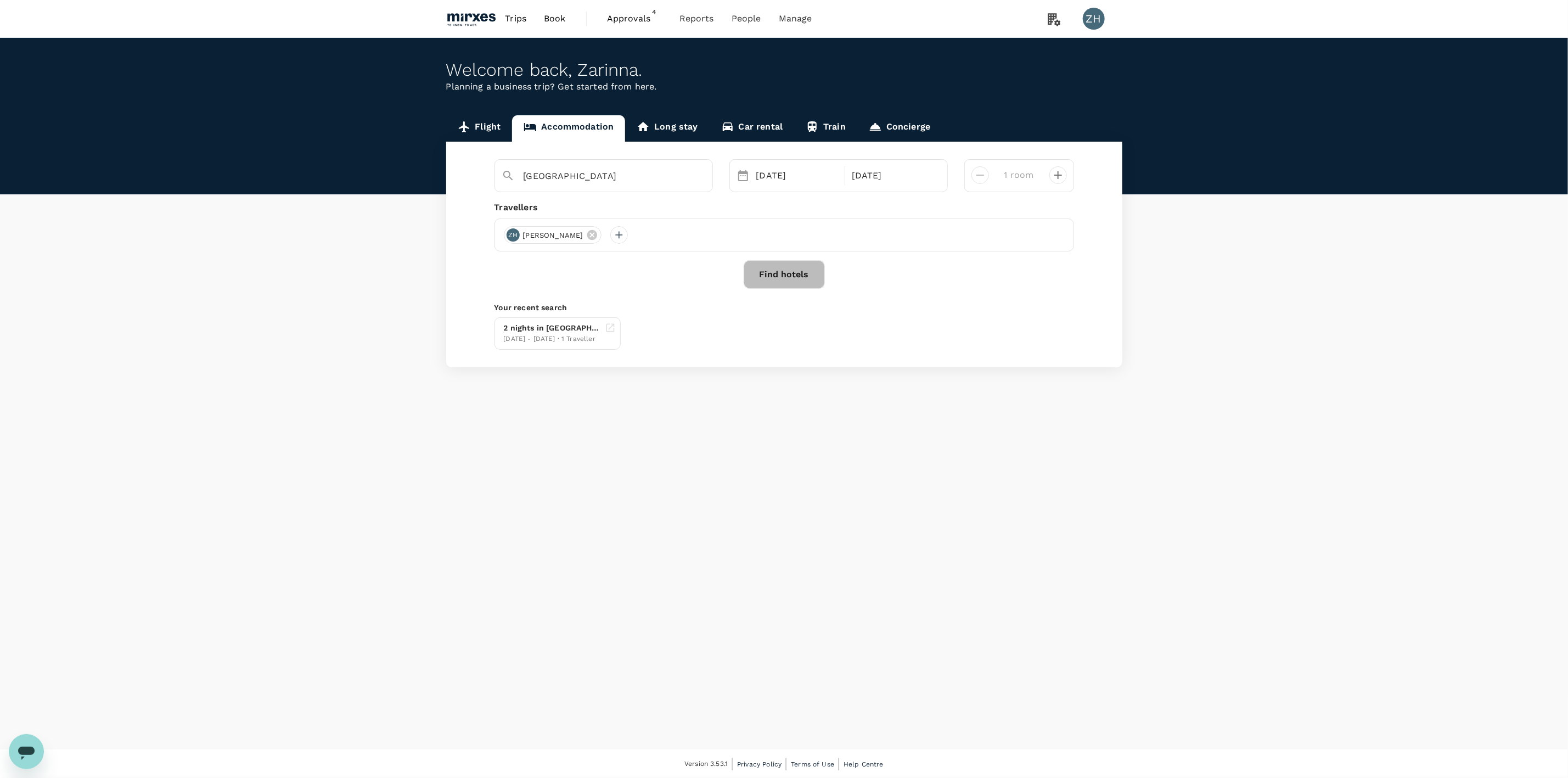
click at [796, 274] on button "Find hotels" at bounding box center [784, 274] width 81 height 29
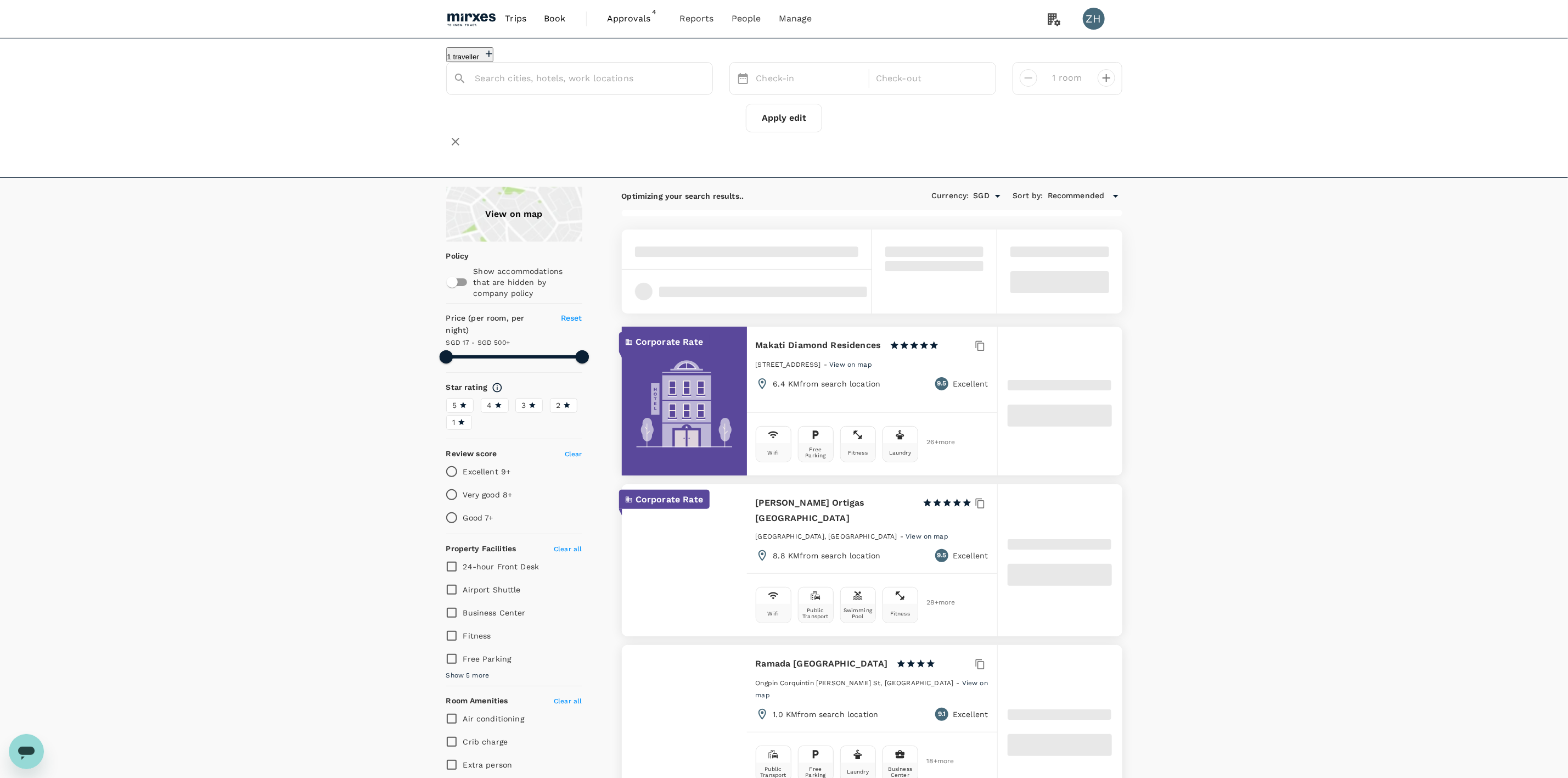
type input "[GEOGRAPHIC_DATA]"
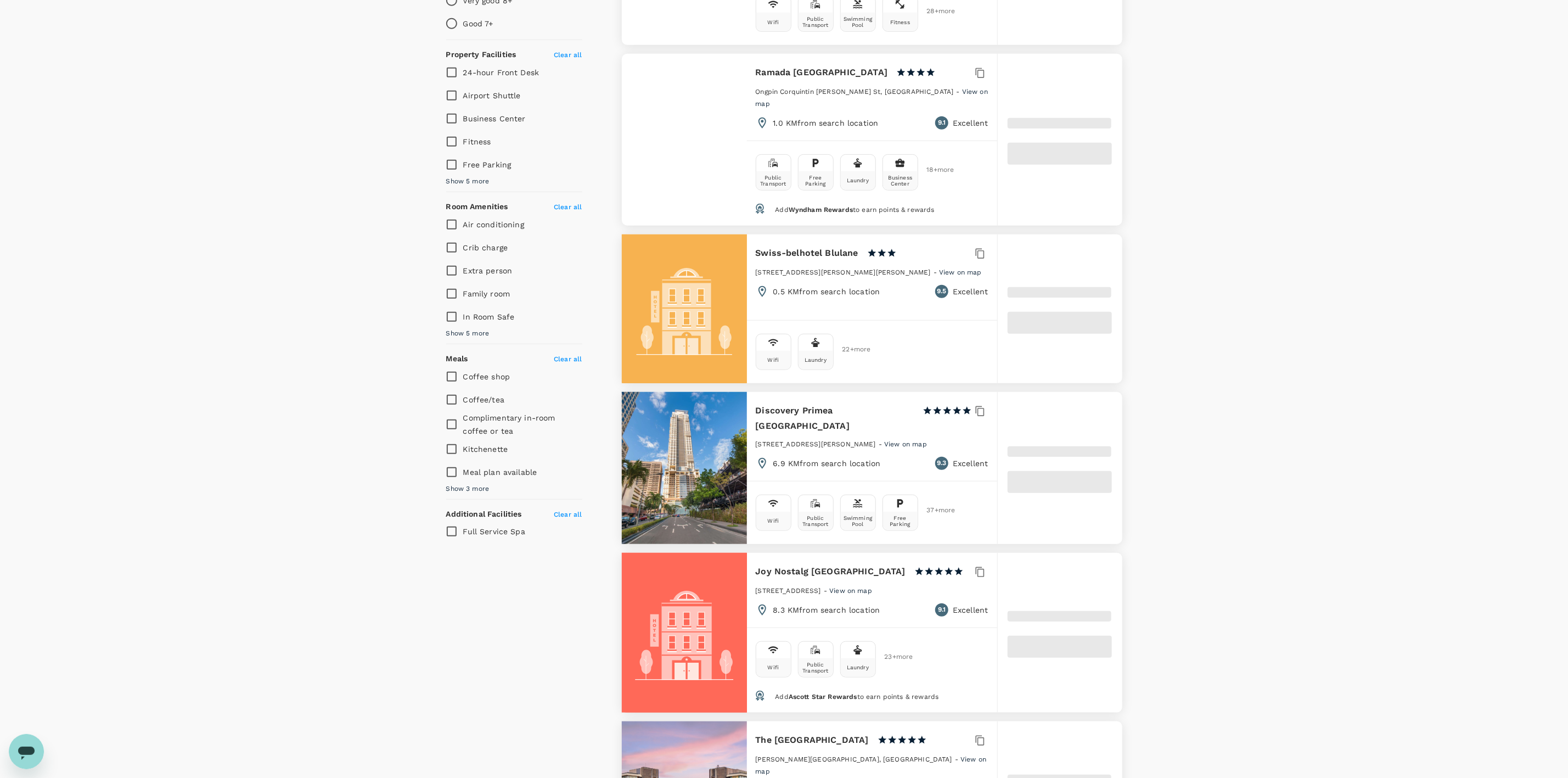
type input "499.12"
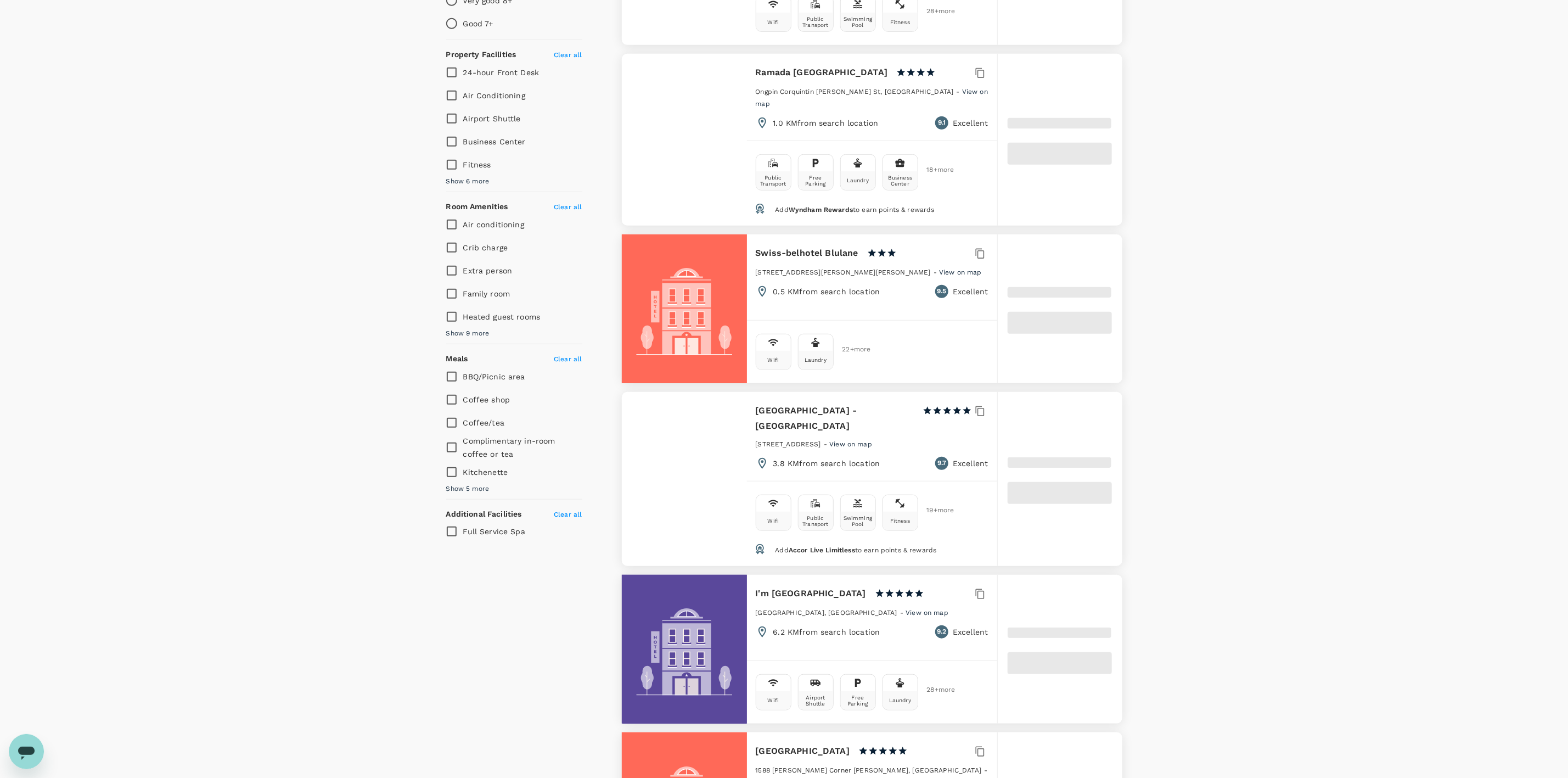
type input "15.12"
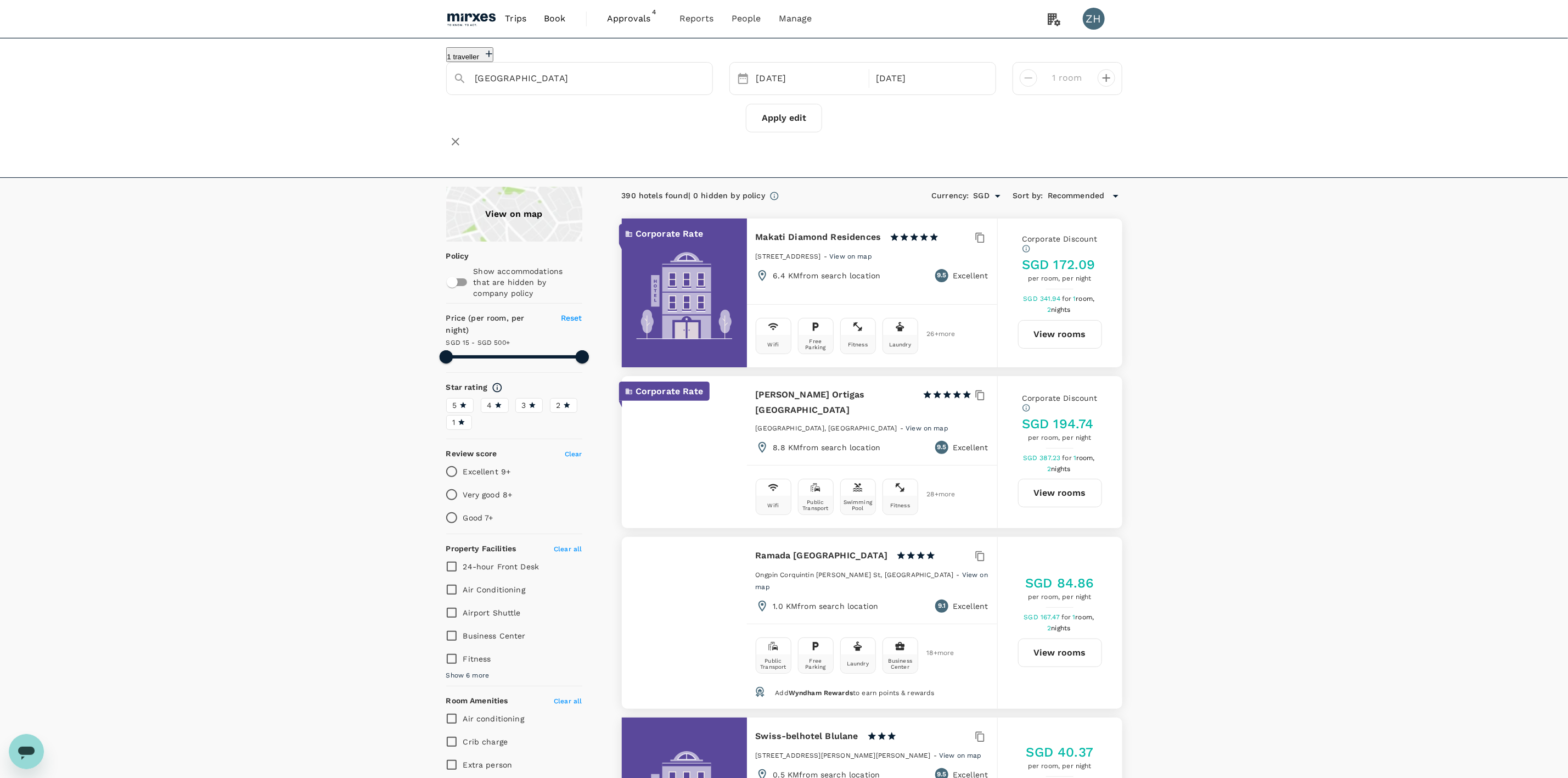
click at [1063, 338] on button "View rooms" at bounding box center [1060, 334] width 84 height 29
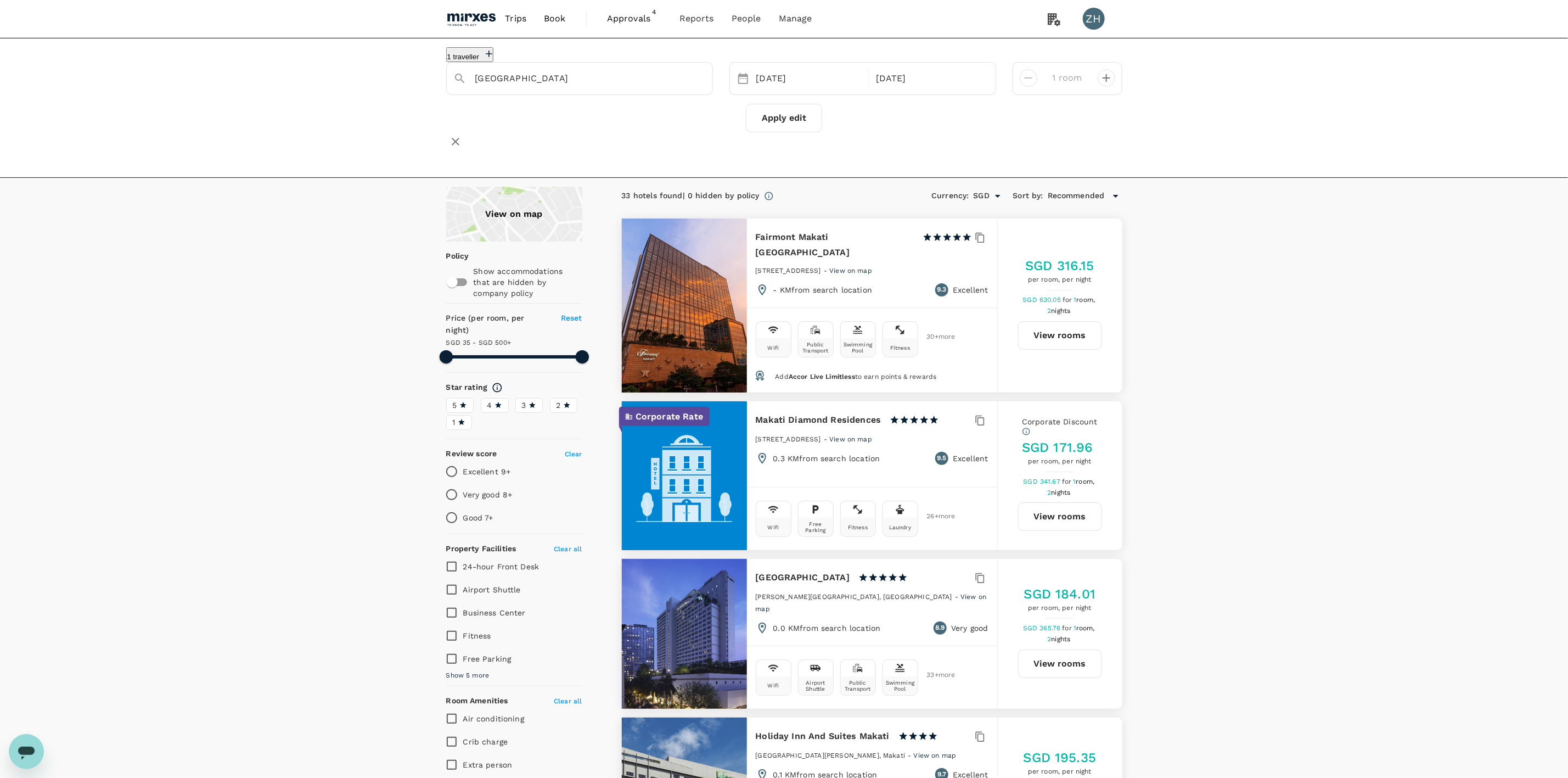
type input "499.36"
